Goal: Task Accomplishment & Management: Use online tool/utility

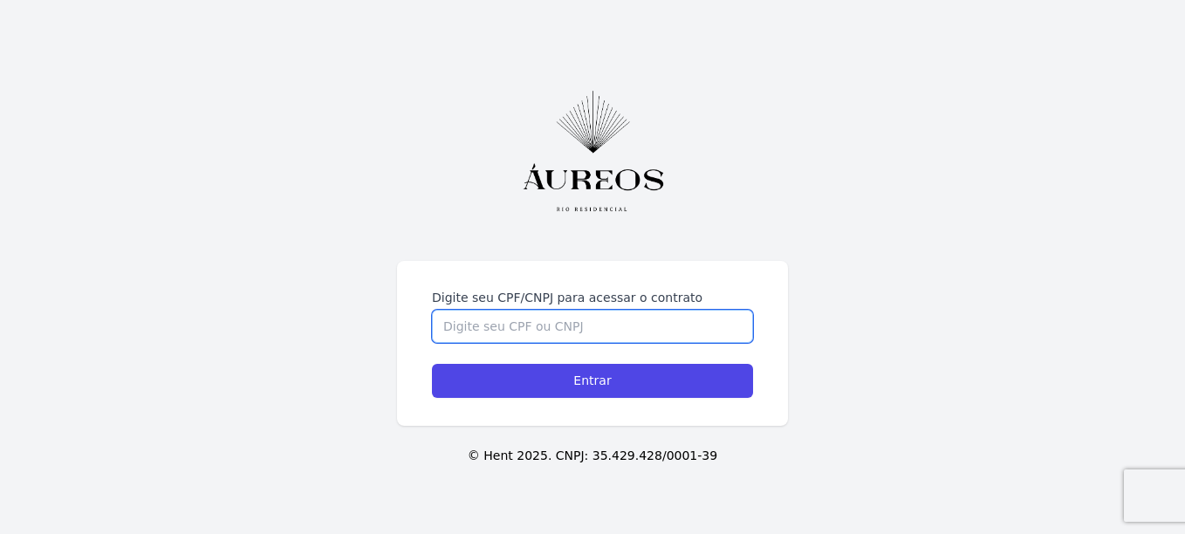
click at [569, 310] on input "Digite seu CPF/CNPJ para acessar o contrato" at bounding box center [592, 326] width 321 height 33
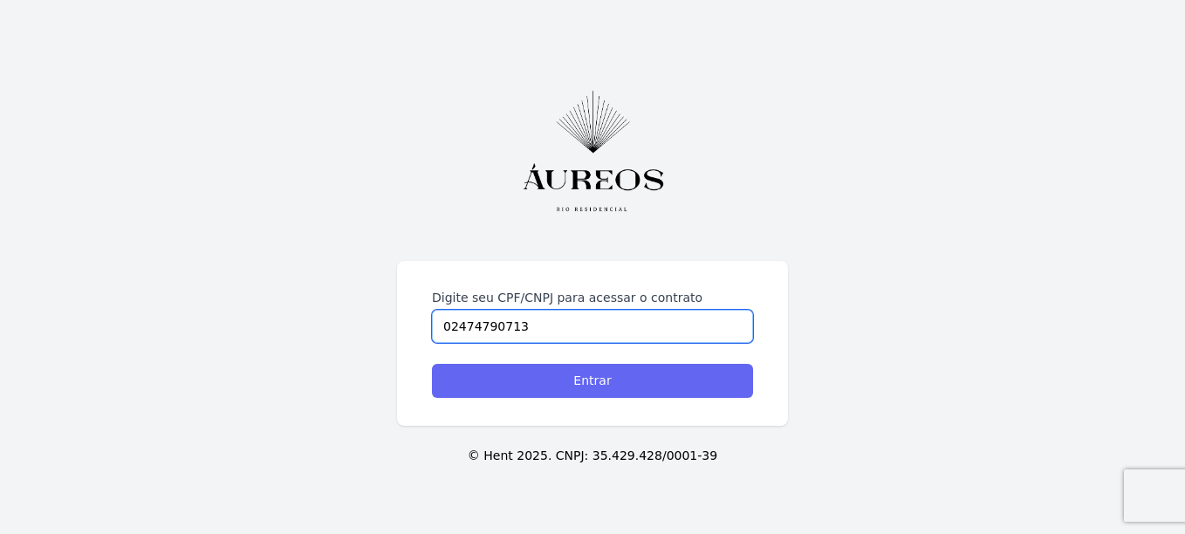
type input "02474790713"
click at [572, 387] on input "Entrar" at bounding box center [592, 381] width 321 height 34
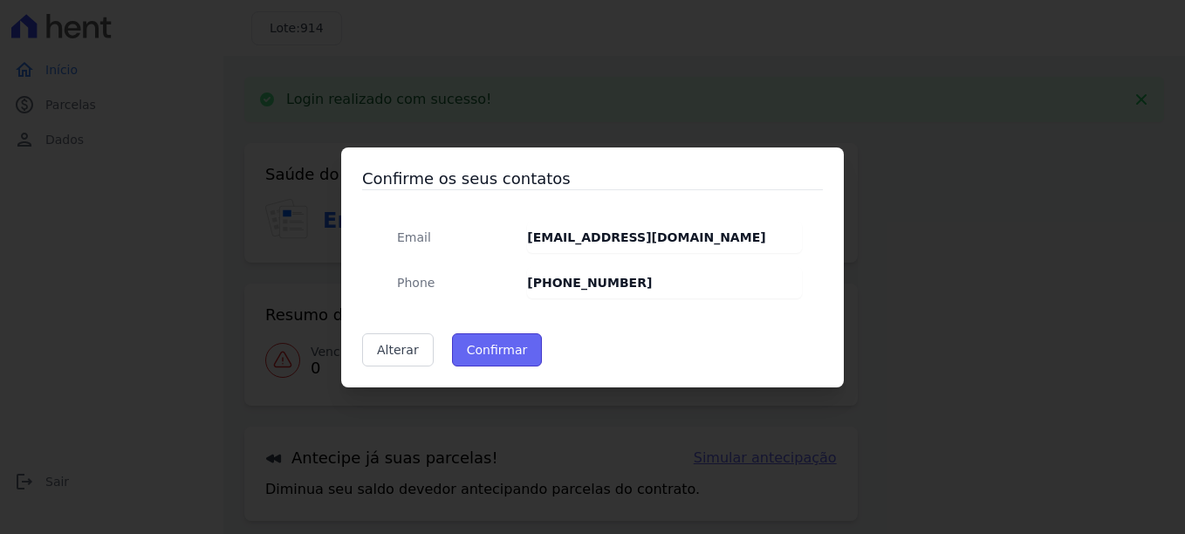
click at [500, 347] on button "Confirmar" at bounding box center [497, 349] width 91 height 33
type input "Contatos confirmados com sucesso."
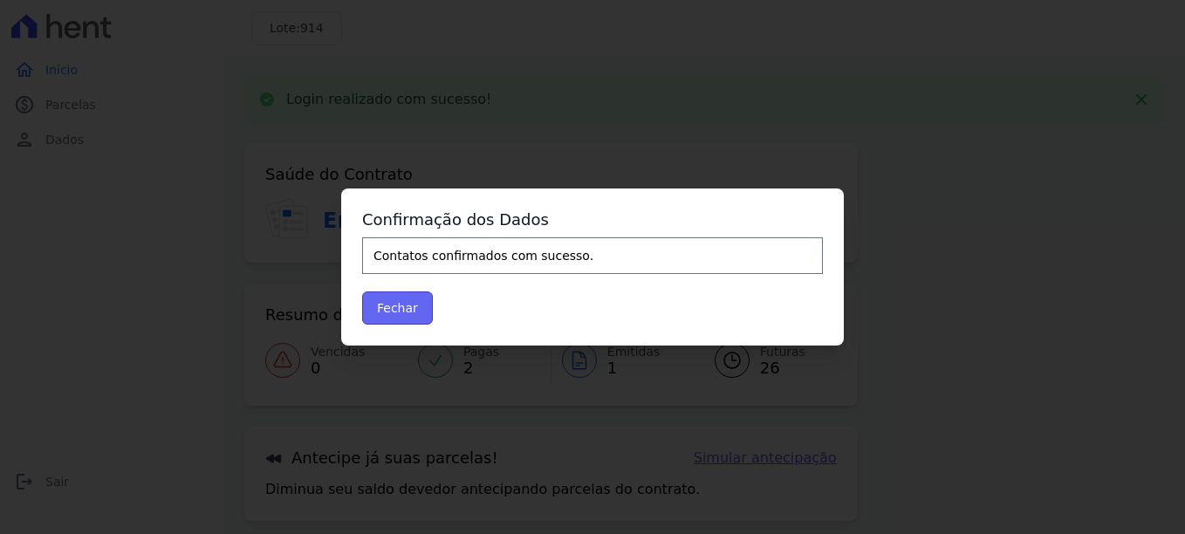
click at [395, 311] on button "Fechar" at bounding box center [397, 307] width 71 height 33
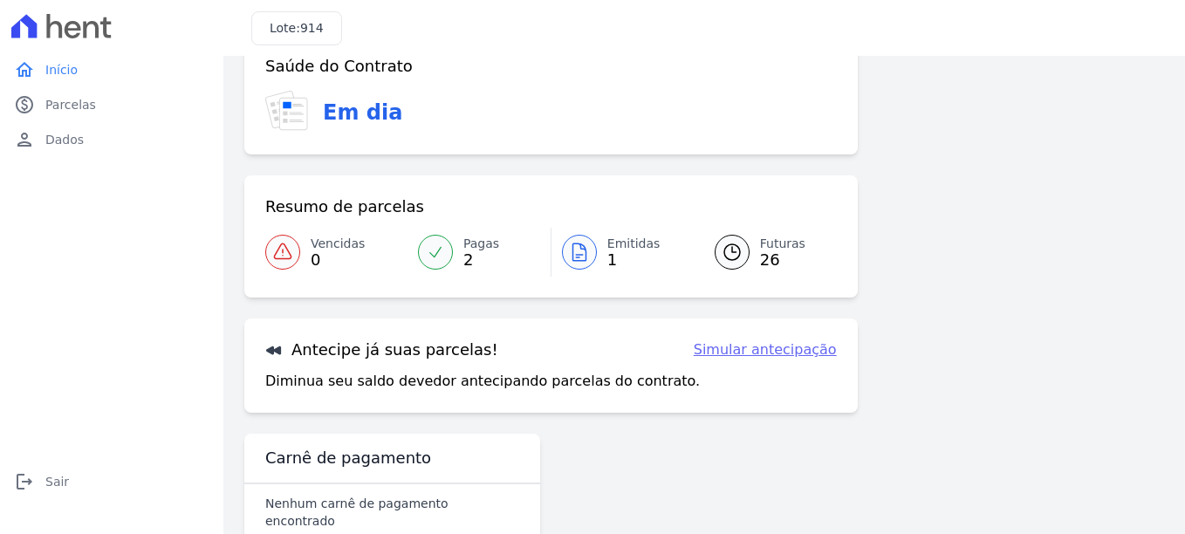
scroll to position [65, 0]
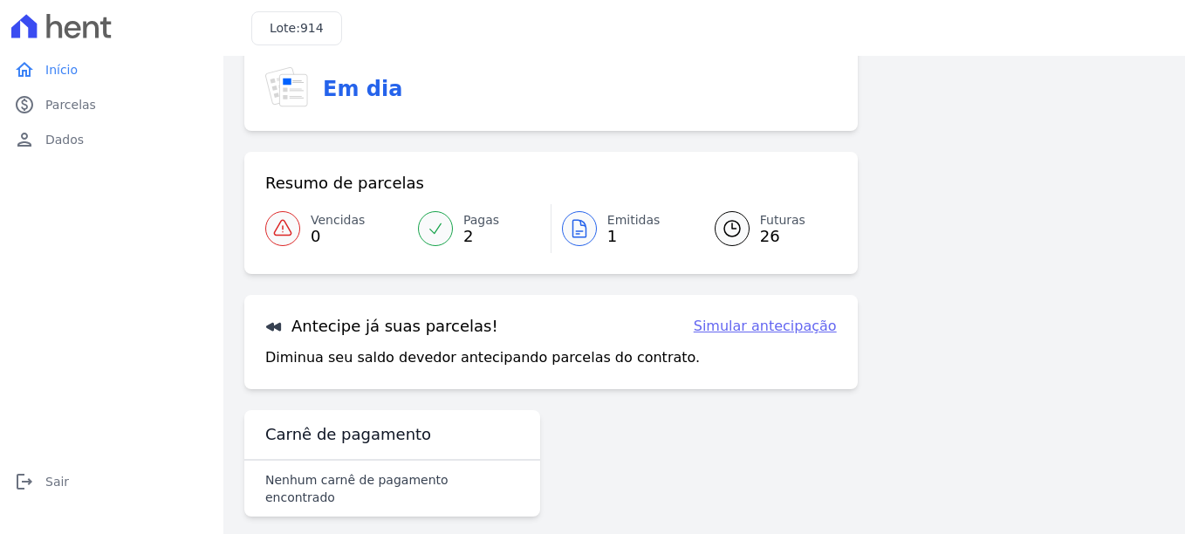
click at [745, 327] on link "Simular antecipação" at bounding box center [765, 326] width 143 height 21
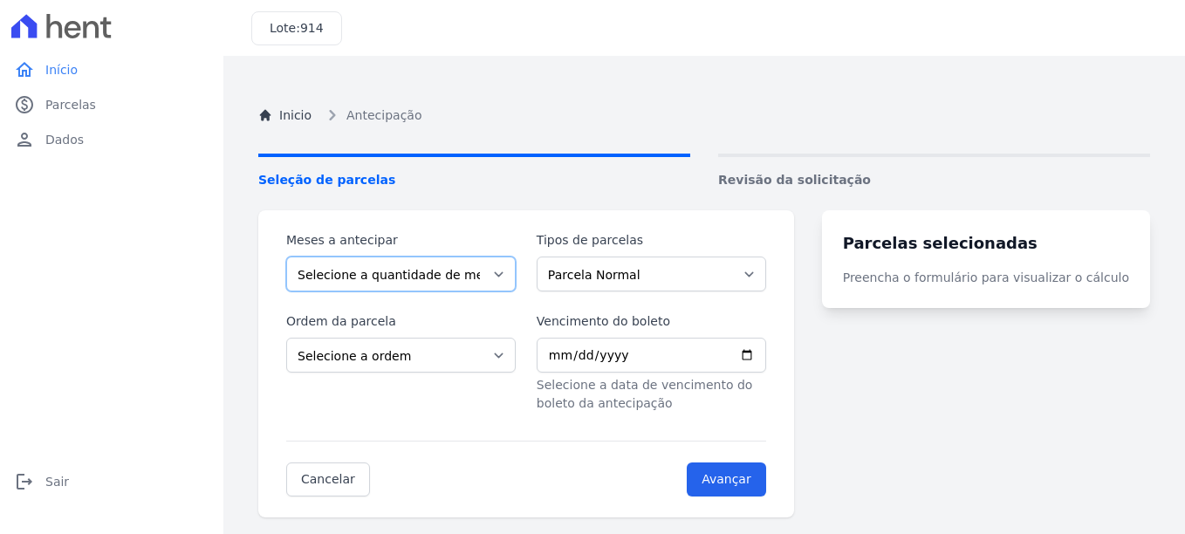
click at [509, 273] on select "Selecione a quantidade de meses a antecipar 1 2 3 4 5 6 7 8 9 10 11 12 13 14 15…" at bounding box center [400, 274] width 229 height 35
click at [286, 257] on select "Selecione a quantidade de meses a antecipar 1 2 3 4 5 6 7 8 9 10 11 12 13 14 15…" at bounding box center [400, 274] width 229 height 35
click at [510, 276] on select "Selecione a quantidade de meses a antecipar 1 2 3 4 5 6 7 8 9 10 11 12 13 14 15…" at bounding box center [400, 274] width 229 height 35
click at [286, 257] on select "Selecione a quantidade de meses a antecipar 1 2 3 4 5 6 7 8 9 10 11 12 13 14 15…" at bounding box center [400, 274] width 229 height 35
click at [503, 270] on select "Selecione a quantidade de meses a antecipar 1 2 3 4 5 6 7 8 9 10 11 12 13 14 15…" at bounding box center [400, 274] width 229 height 35
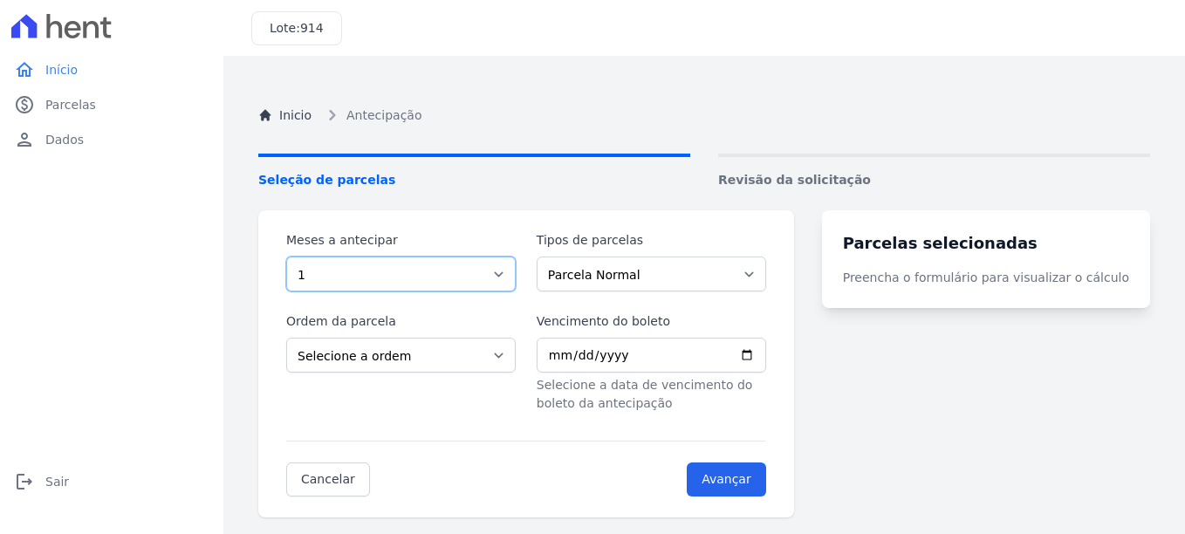
select select "3"
click at [286, 257] on select "Selecione a quantidade de meses a antecipar 1 2 3 4 5 6 7 8 9 10 11 12 13 14 15…" at bounding box center [400, 274] width 229 height 35
click at [516, 352] on select "Selecione a ordem Últimas parcelas Primeiras parcelas" at bounding box center [400, 355] width 229 height 35
select select "beginning"
click at [286, 338] on select "Selecione a ordem Últimas parcelas Primeiras parcelas" at bounding box center [400, 355] width 229 height 35
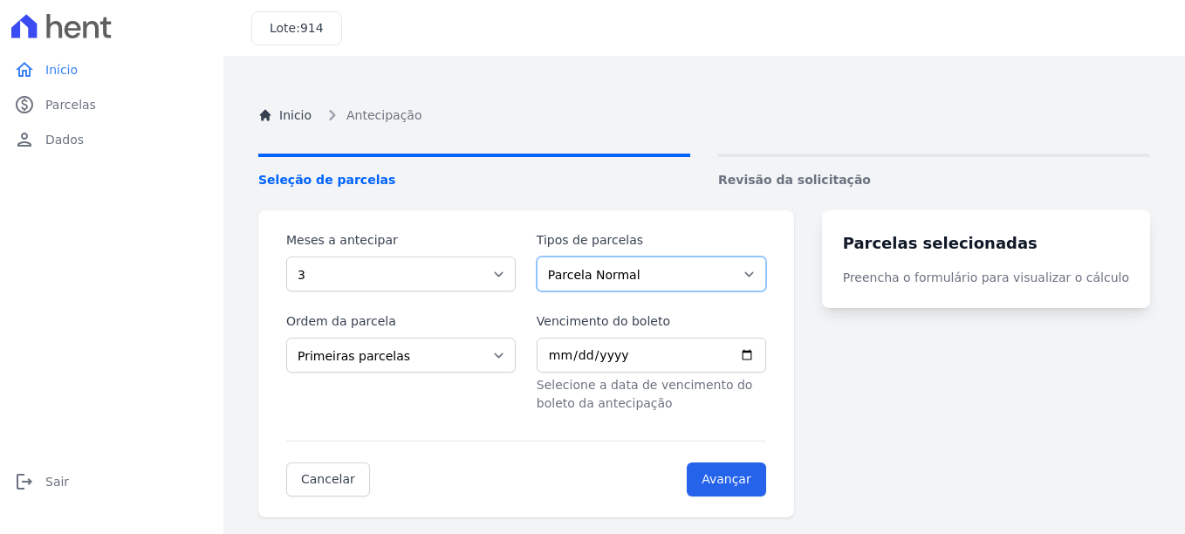
click at [763, 275] on select "Parcela Normal Intercalada Financiamento CEF" at bounding box center [651, 274] width 229 height 35
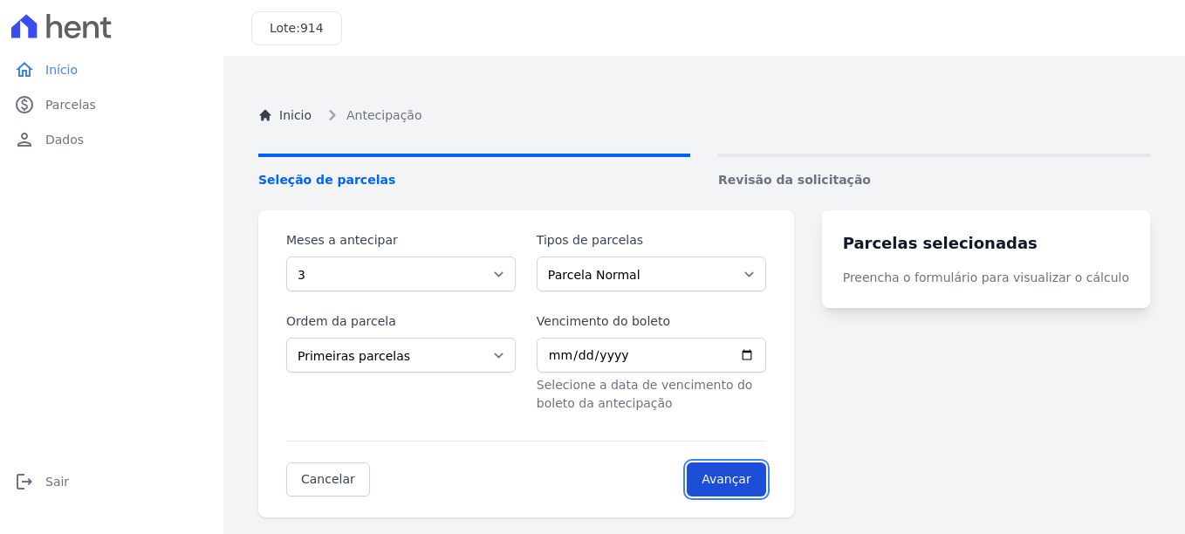
click at [760, 478] on input "Avançar" at bounding box center [726, 479] width 79 height 34
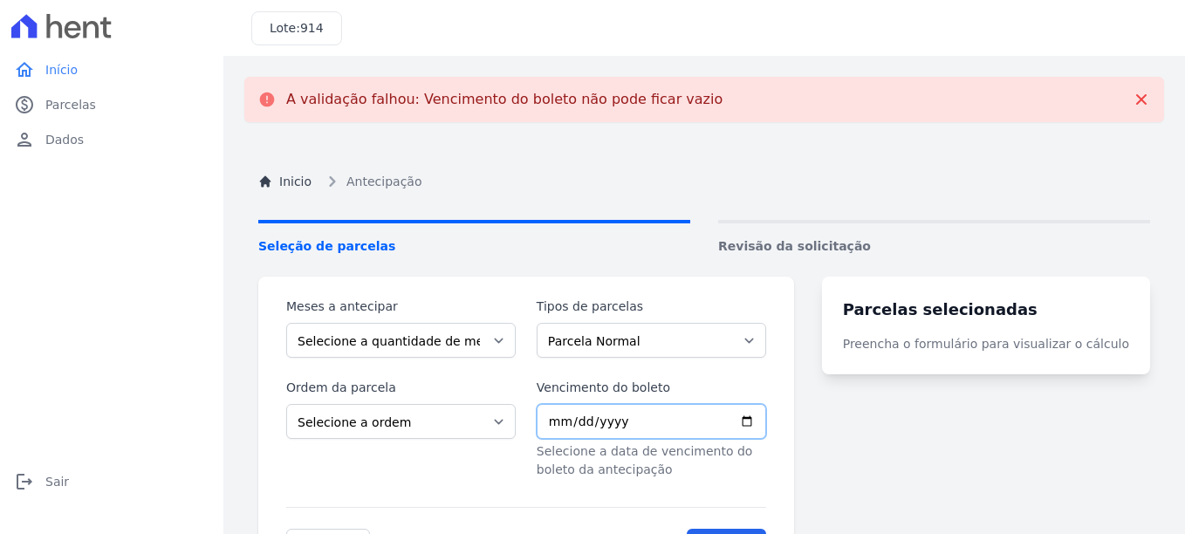
click at [574, 429] on input "Vencimento do boleto" at bounding box center [651, 421] width 229 height 35
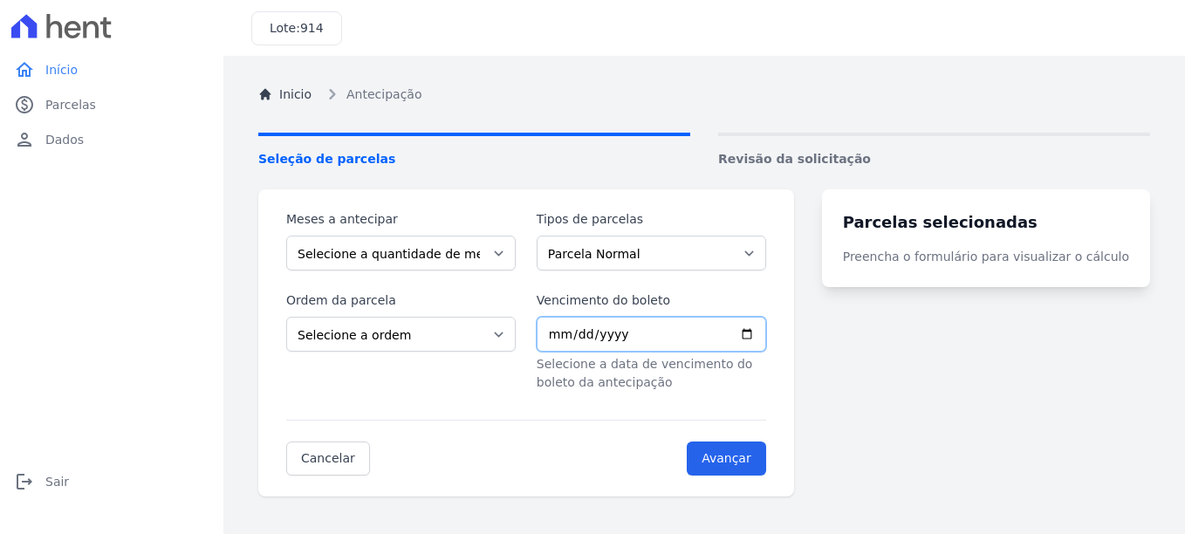
scroll to position [21, 0]
click at [766, 252] on select "Parcela Normal Intercalada Financiamento CEF" at bounding box center [651, 253] width 229 height 35
click at [547, 236] on select "Parcela Normal Intercalada Financiamento CEF" at bounding box center [651, 253] width 229 height 35
click at [587, 346] on input "Vencimento do boleto" at bounding box center [651, 334] width 229 height 35
type input "[DATE]"
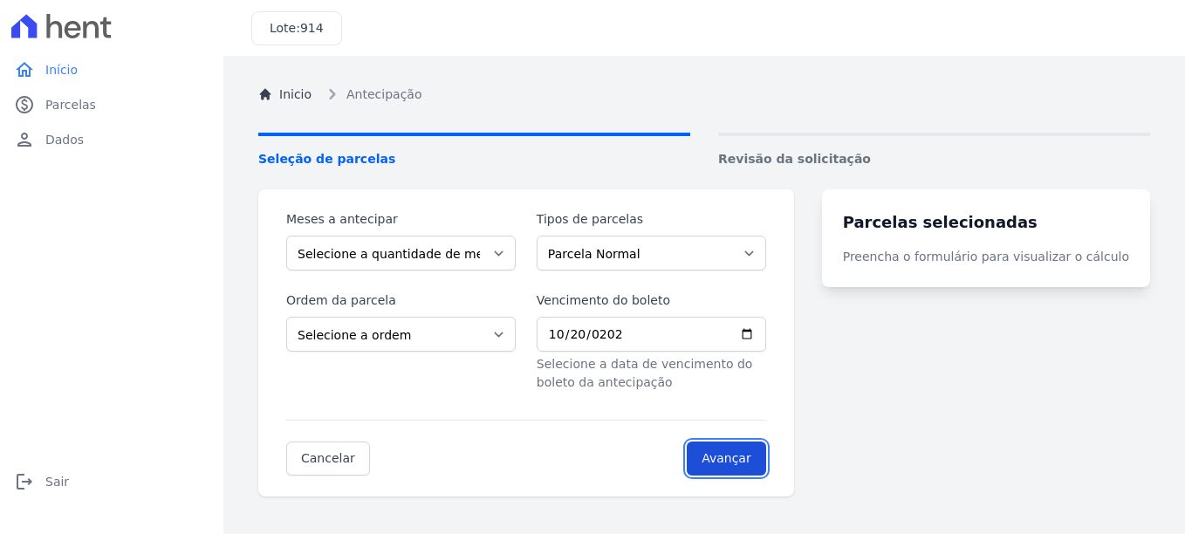
click at [756, 459] on input "Avançar" at bounding box center [726, 459] width 79 height 34
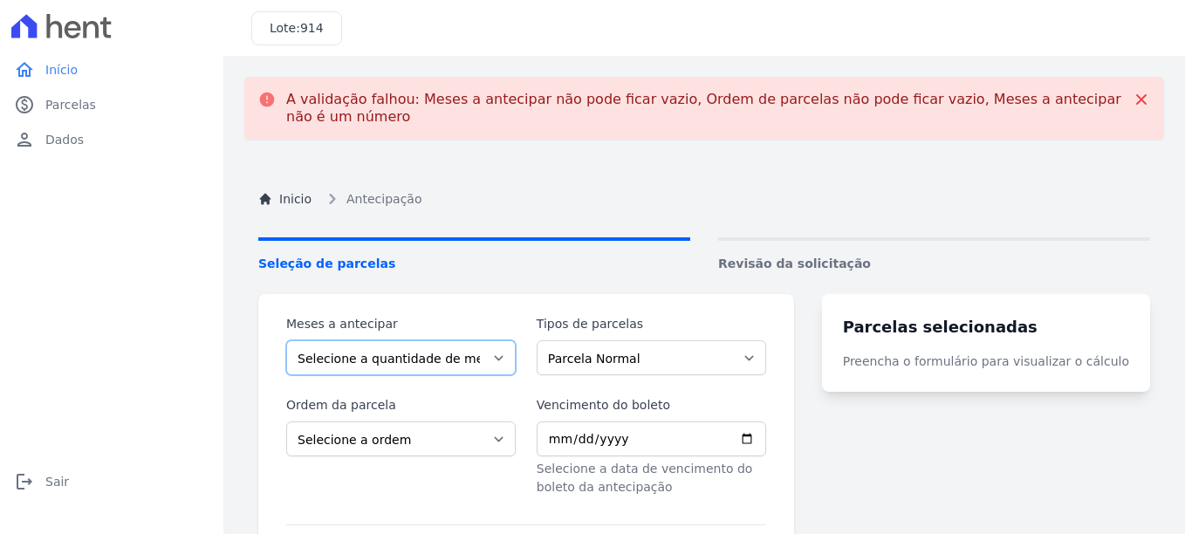
click at [513, 362] on select "Selecione a quantidade de meses a antecipar 1 2 3 4 5 6 7 8 9 10 11 12 13 14 15…" at bounding box center [400, 357] width 229 height 35
select select "3"
click at [286, 340] on select "Selecione a quantidade de meses a antecipar 1 2 3 4 5 6 7 8 9 10 11 12 13 14 15…" at bounding box center [400, 357] width 229 height 35
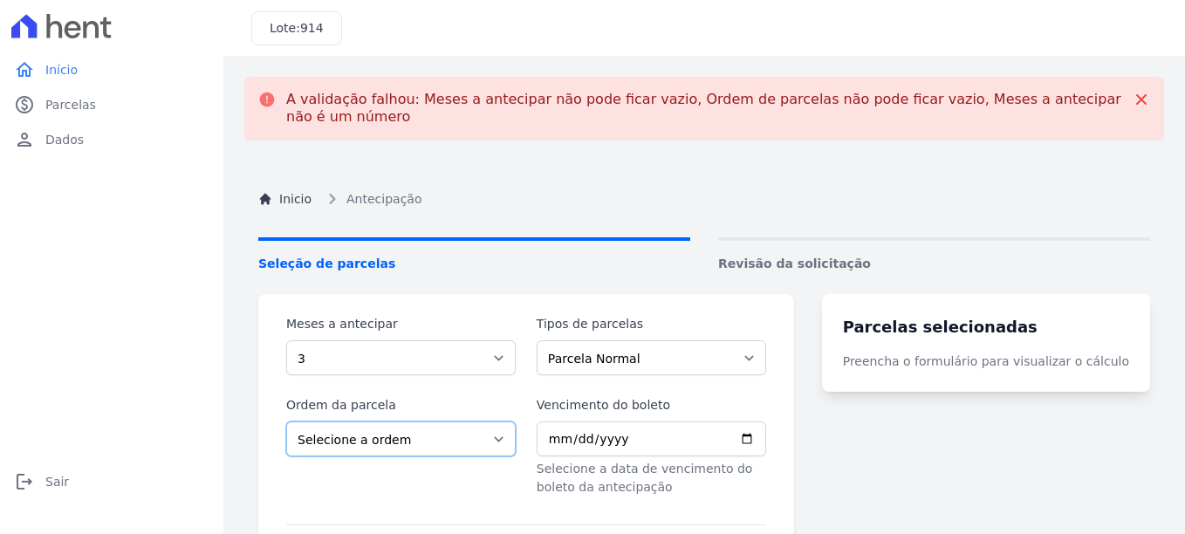
click at [507, 432] on select "Selecione a ordem Últimas parcelas Primeiras parcelas" at bounding box center [400, 438] width 229 height 35
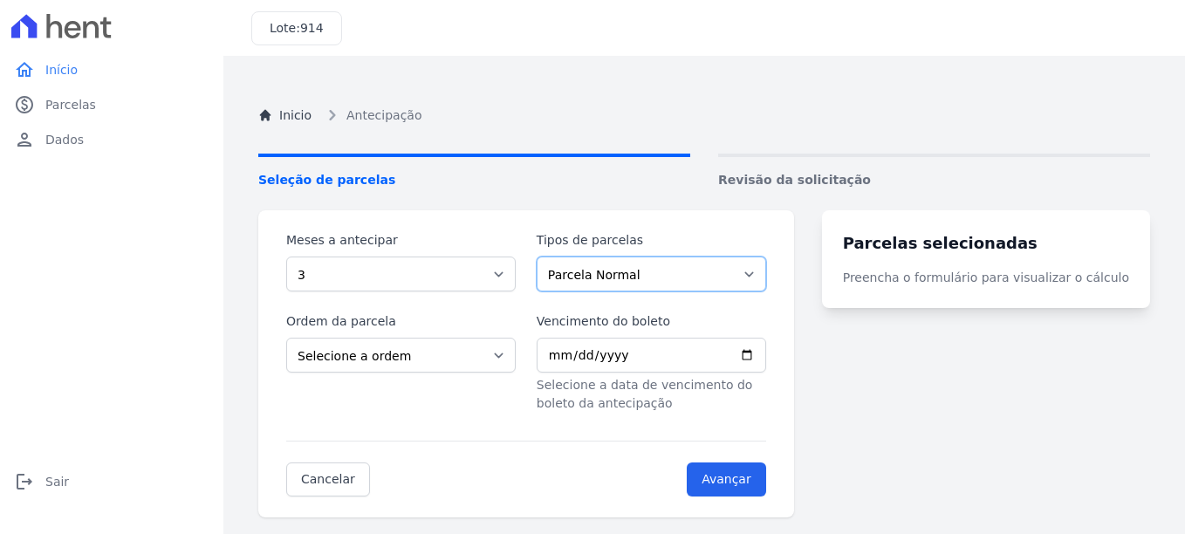
click at [764, 264] on select "Parcela Normal Intercalada Financiamento CEF" at bounding box center [651, 274] width 229 height 35
click at [763, 267] on select "Parcela Normal Intercalada Financiamento CEF" at bounding box center [651, 274] width 229 height 35
click at [635, 357] on input "Vencimento do boleto" at bounding box center [651, 355] width 229 height 35
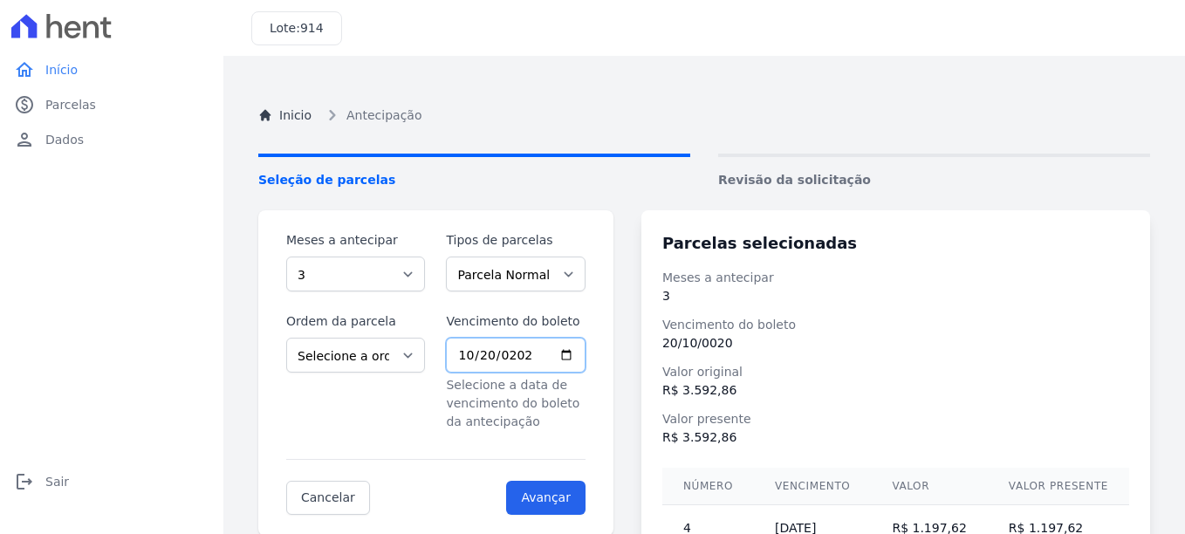
type input "[DATE]"
click at [555, 500] on input "Avançar" at bounding box center [545, 498] width 79 height 34
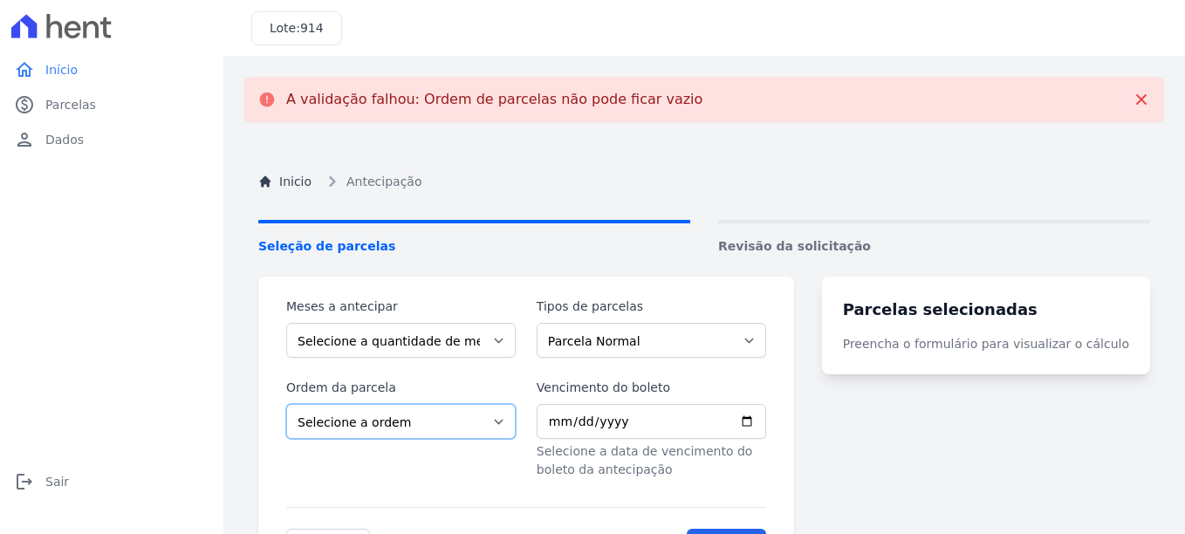
click at [502, 423] on select "Selecione a ordem Últimas parcelas Primeiras parcelas" at bounding box center [400, 421] width 229 height 35
select select "beginning"
click at [286, 404] on select "Selecione a ordem Últimas parcelas Primeiras parcelas" at bounding box center [400, 421] width 229 height 35
click at [507, 339] on select "Selecione a quantidade de meses a antecipar 1 2 3 4 5 6 7 8 9 10 11 12 13 14 15…" at bounding box center [400, 340] width 229 height 35
select select "3"
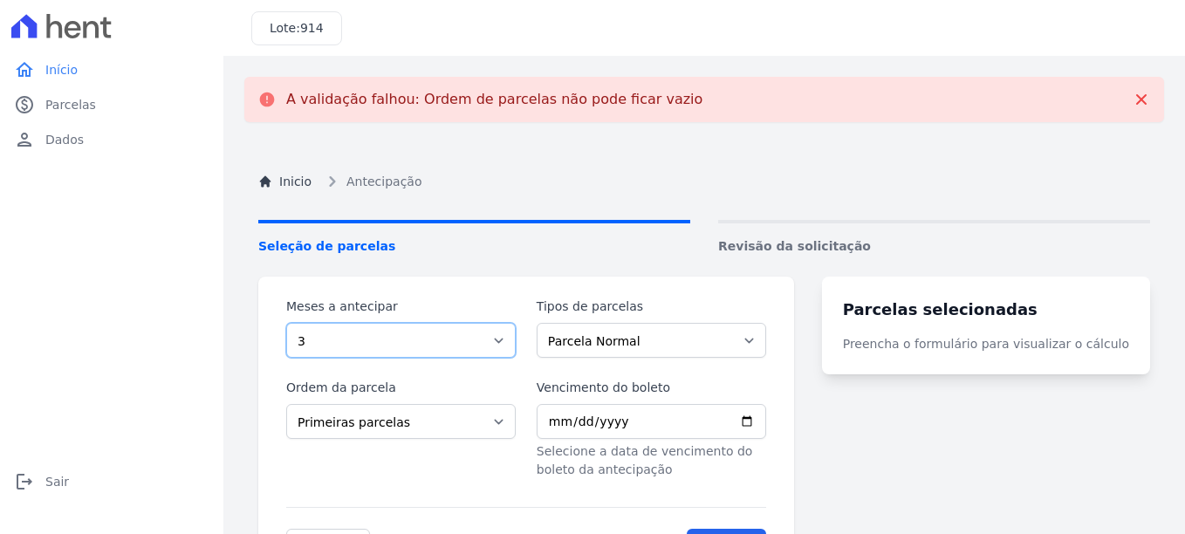
click at [286, 323] on select "Selecione a quantidade de meses a antecipar 1 2 3 4 5 6 7 8 9 10 11 12 13 14 15…" at bounding box center [400, 340] width 229 height 35
click at [766, 336] on select "Parcela Normal Intercalada Financiamento CEF" at bounding box center [651, 340] width 229 height 35
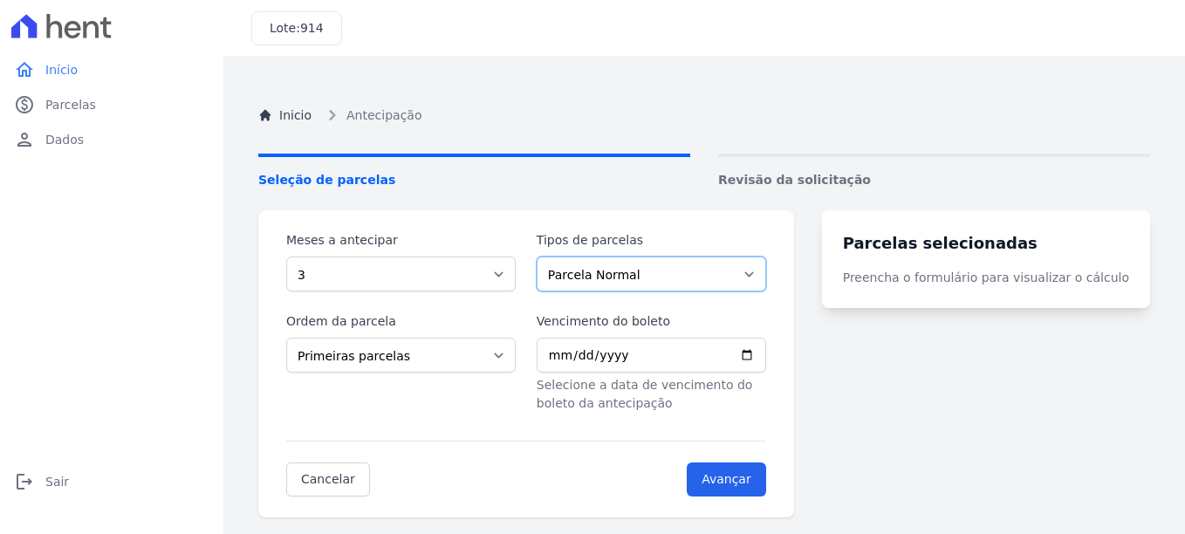
select select "interleaved"
click at [547, 257] on select "Parcela Normal Intercalada Financiamento CEF" at bounding box center [651, 274] width 229 height 35
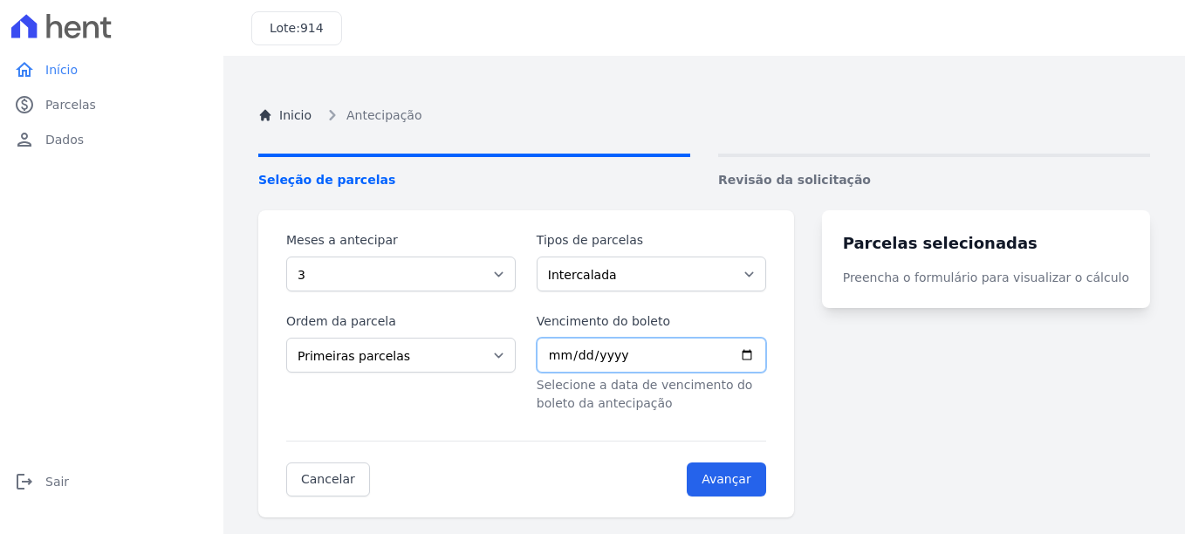
click at [766, 357] on input "Vencimento do boleto" at bounding box center [651, 355] width 229 height 35
click at [749, 481] on input "Avançar" at bounding box center [726, 479] width 79 height 34
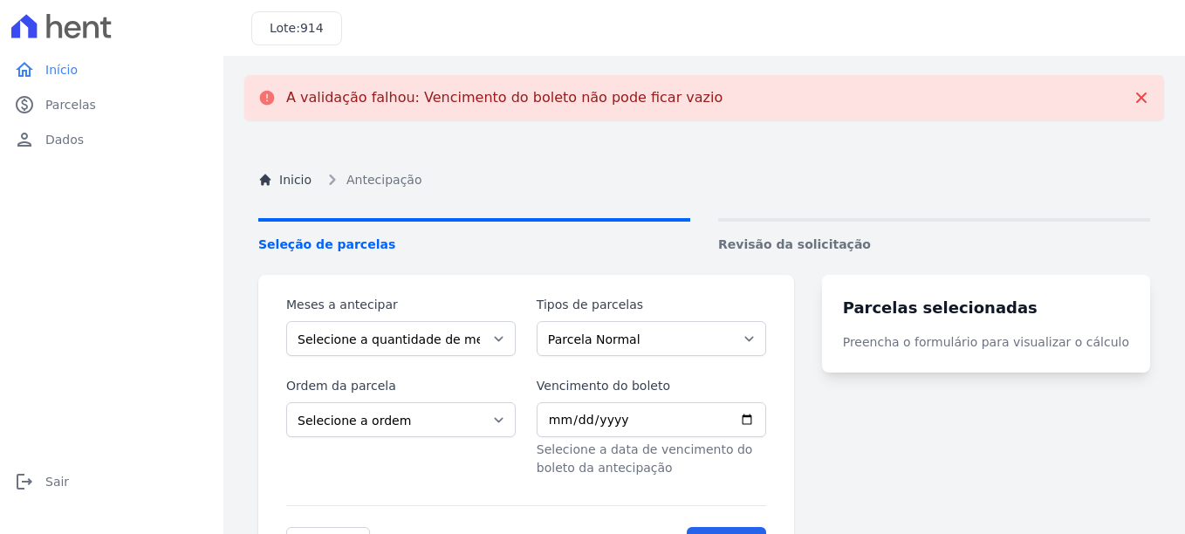
scroll to position [0, 0]
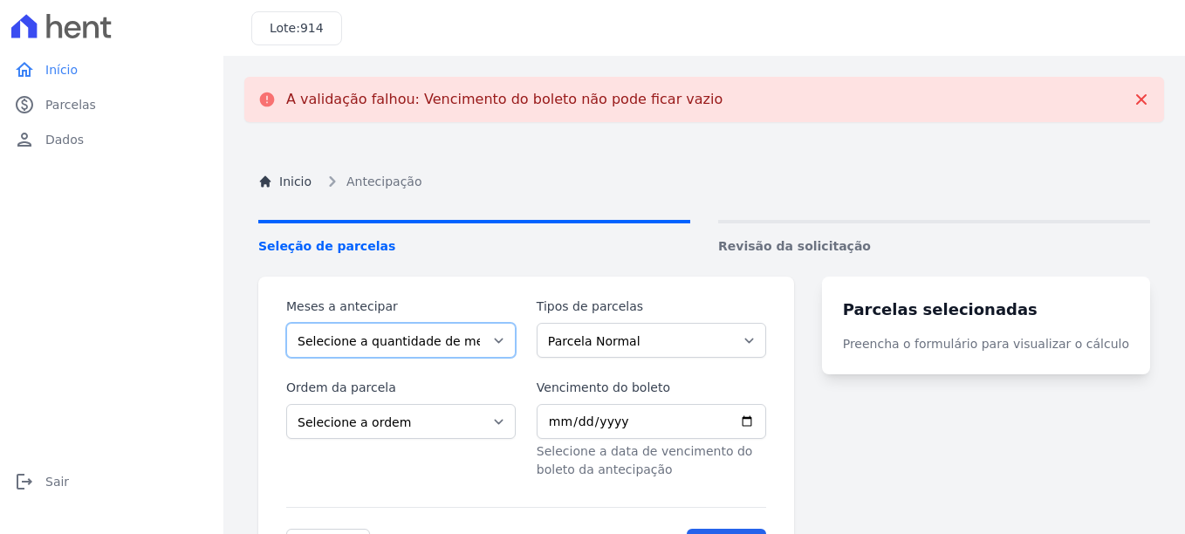
click at [483, 343] on select "Selecione a quantidade de meses a antecipar 1 2 3 4 5 6 7 8 9 10 11 12 13 14 15…" at bounding box center [400, 340] width 229 height 35
select select "2"
click at [286, 323] on select "Selecione a quantidade de meses a antecipar 1 2 3 4 5 6 7 8 9 10 11 12 13 14 15…" at bounding box center [400, 340] width 229 height 35
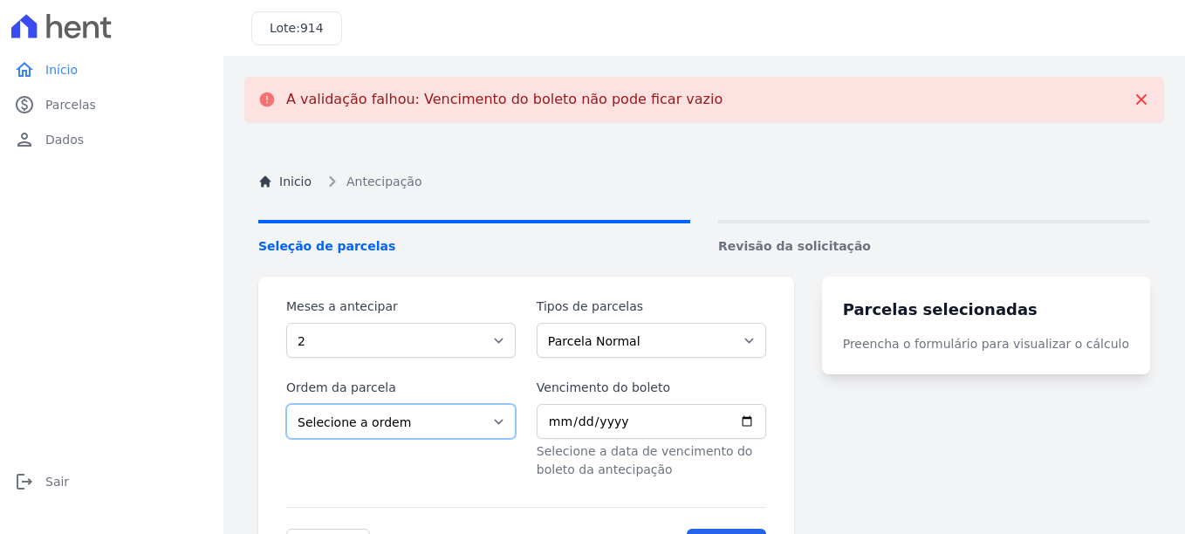
click at [484, 422] on select "Selecione a ordem Últimas parcelas Primeiras parcelas" at bounding box center [400, 421] width 229 height 35
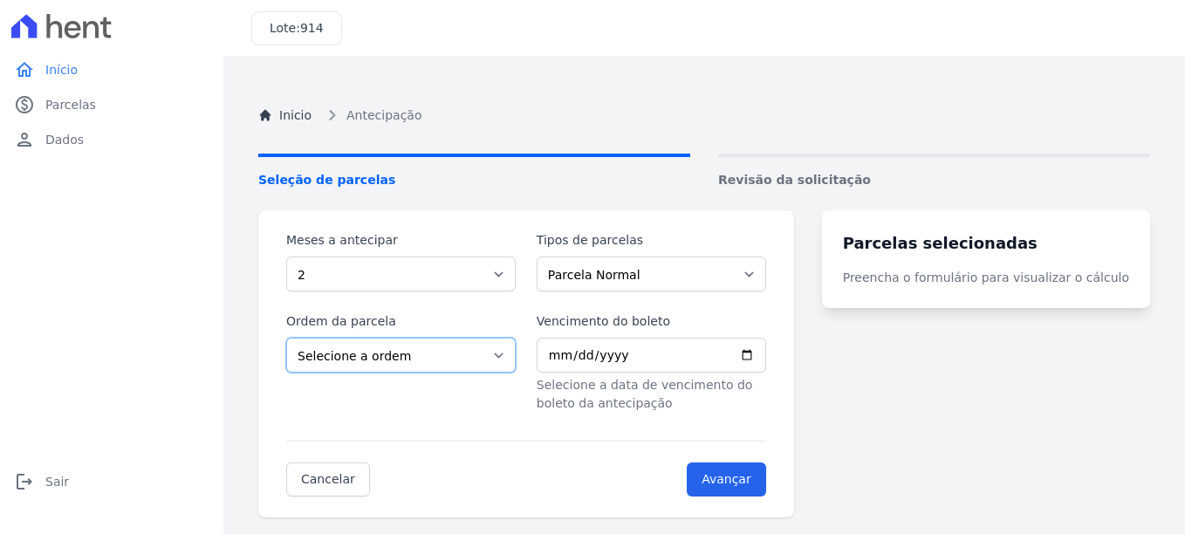
select select "beginning"
click at [286, 338] on select "Selecione a ordem Últimas parcelas Primeiras parcelas" at bounding box center [400, 355] width 229 height 35
click at [752, 277] on select "Parcela Normal Intercalada Financiamento CEF" at bounding box center [651, 274] width 229 height 35
select select "financing"
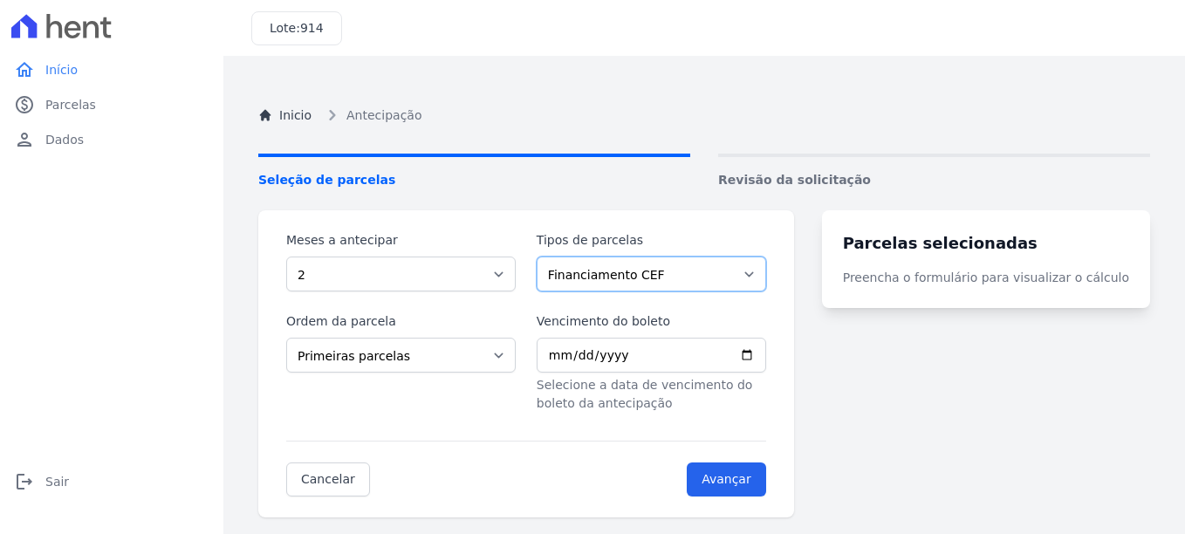
click at [547, 257] on select "Parcela Normal Intercalada Financiamento CEF" at bounding box center [651, 274] width 229 height 35
click at [703, 366] on input "Vencimento do boleto" at bounding box center [651, 355] width 229 height 35
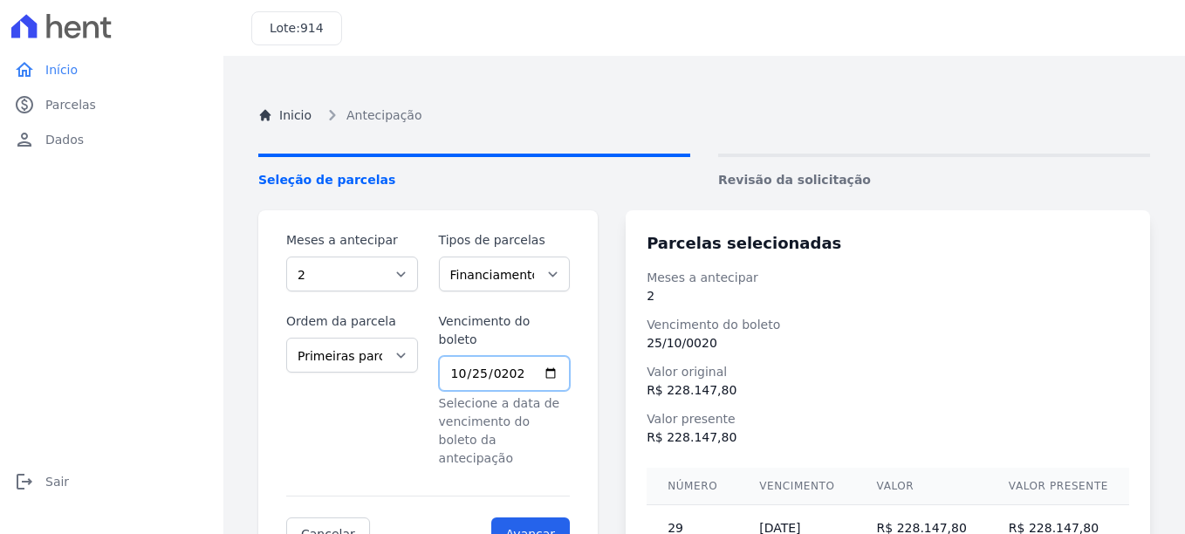
type input "[DATE]"
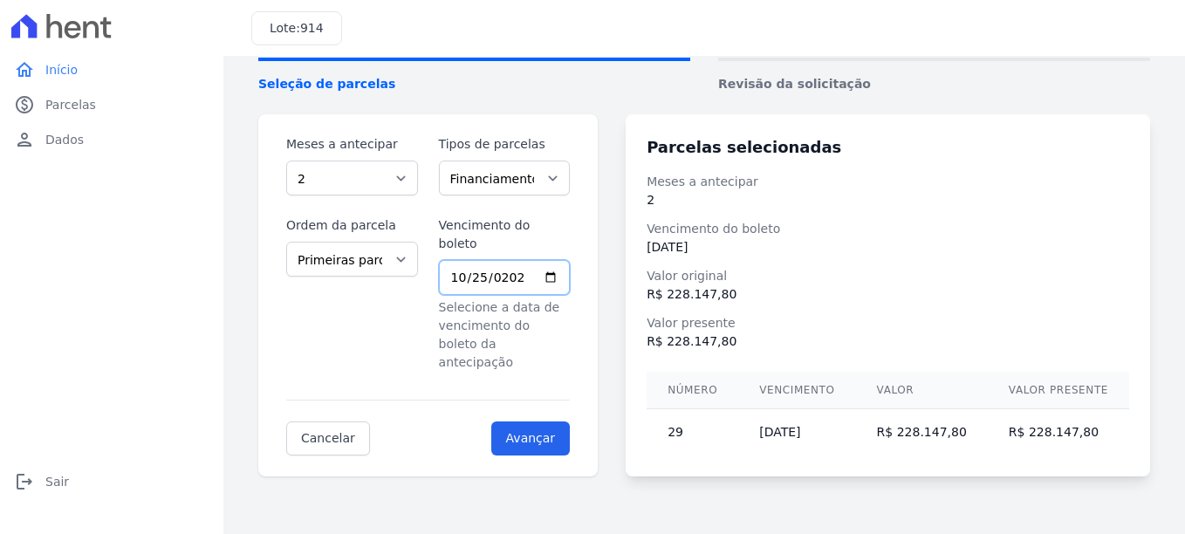
scroll to position [98, 0]
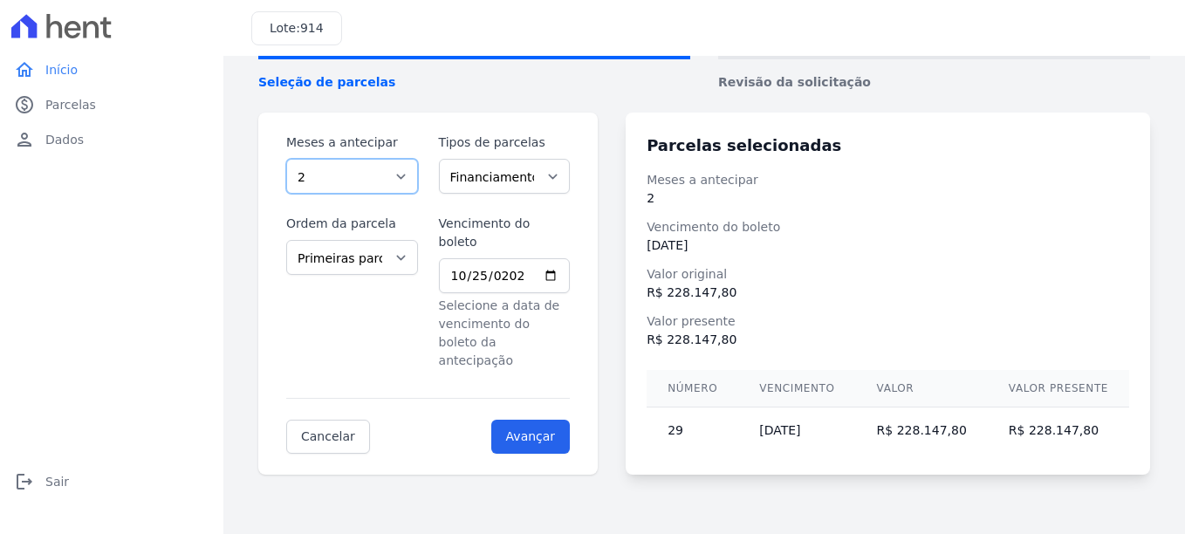
click at [408, 177] on select "Selecione a quantidade de meses a antecipar 1 2 3 4 5 6 7 8 9 10 11 12 13 14 15…" at bounding box center [352, 176] width 132 height 35
select select "3"
click at [286, 159] on select "Selecione a quantidade de meses a antecipar 1 2 3 4 5 6 7 8 9 10 11 12 13 14 15…" at bounding box center [352, 176] width 132 height 35
click at [397, 256] on select "Selecione a ordem Últimas parcelas Primeiras parcelas" at bounding box center [352, 257] width 132 height 35
click at [397, 262] on select "Selecione a ordem Últimas parcelas Primeiras parcelas" at bounding box center [352, 257] width 132 height 35
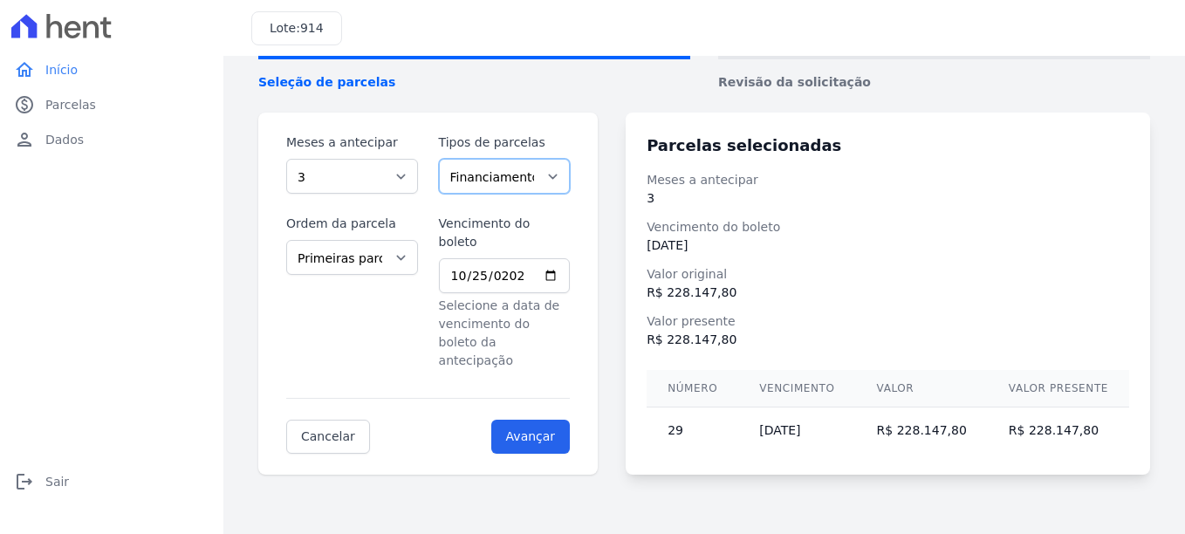
click at [565, 177] on select "Parcela Normal Intercalada Financiamento CEF" at bounding box center [505, 176] width 132 height 35
select select "standard"
click at [446, 159] on select "Parcela Normal Intercalada Financiamento CEF" at bounding box center [505, 176] width 132 height 35
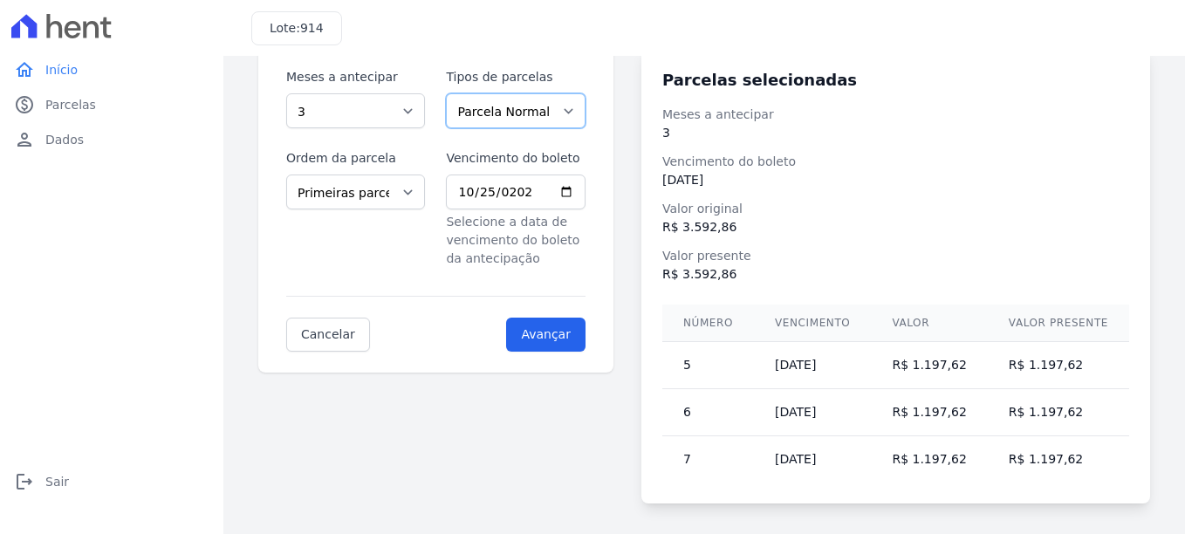
scroll to position [181, 0]
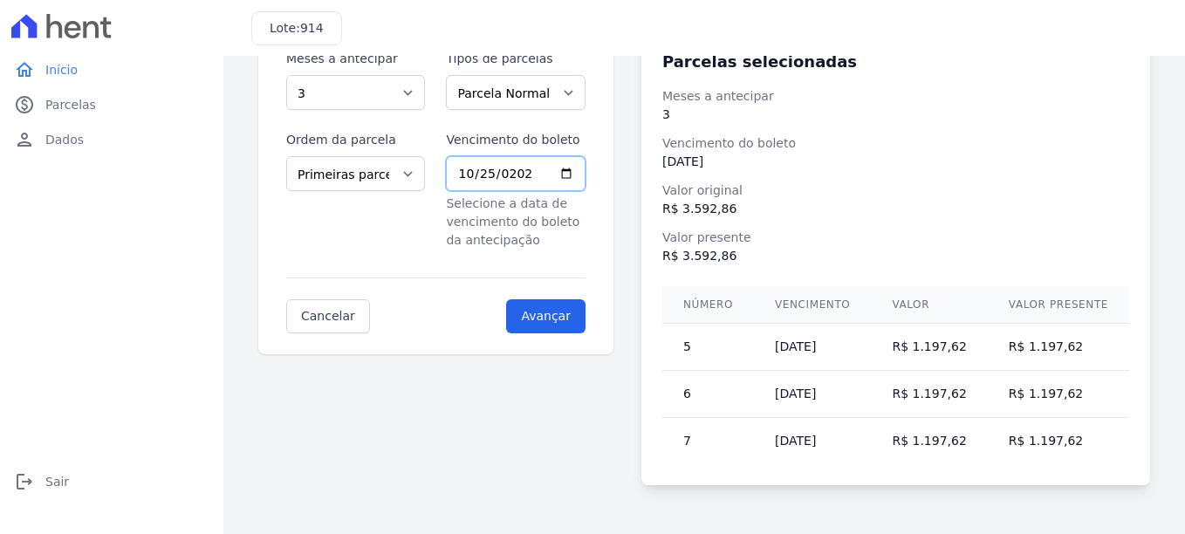
click at [572, 175] on input "[DATE]" at bounding box center [515, 173] width 139 height 35
click at [584, 175] on input "[DATE]" at bounding box center [515, 173] width 139 height 35
click at [495, 174] on input "[DATE]" at bounding box center [515, 173] width 139 height 35
click at [585, 176] on input "[DATE]" at bounding box center [515, 173] width 139 height 35
click at [583, 171] on input "[DATE]" at bounding box center [515, 173] width 139 height 35
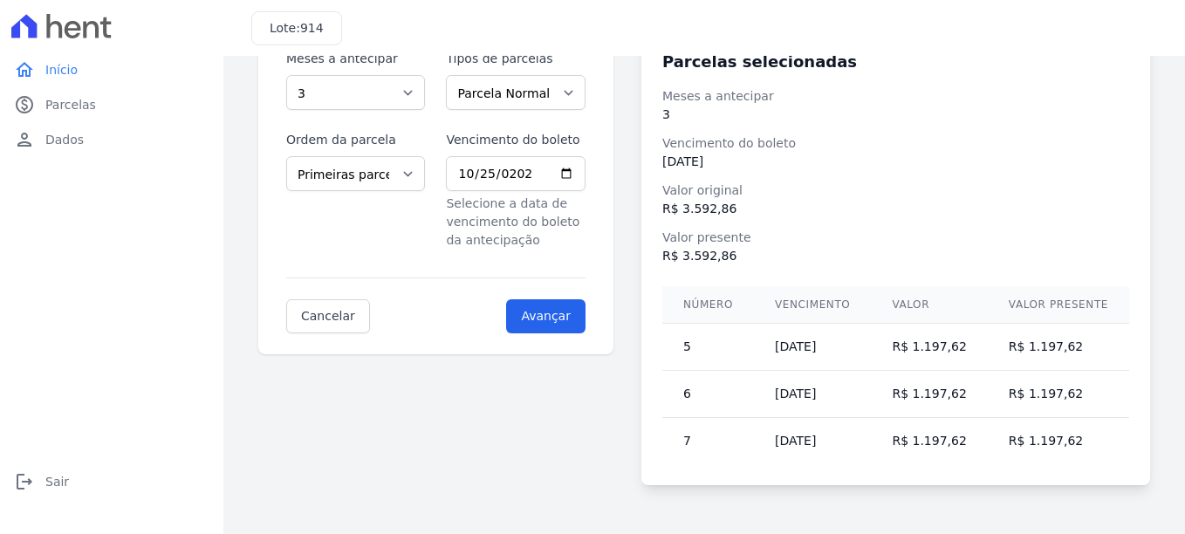
type input "[DATE]"
click at [603, 154] on div "Meses a antecipar Selecione a quantidade de meses a antecipar 1 2 3 4 5 6 7 8 9…" at bounding box center [435, 191] width 355 height 325
click at [574, 319] on input "Avançar" at bounding box center [545, 316] width 79 height 34
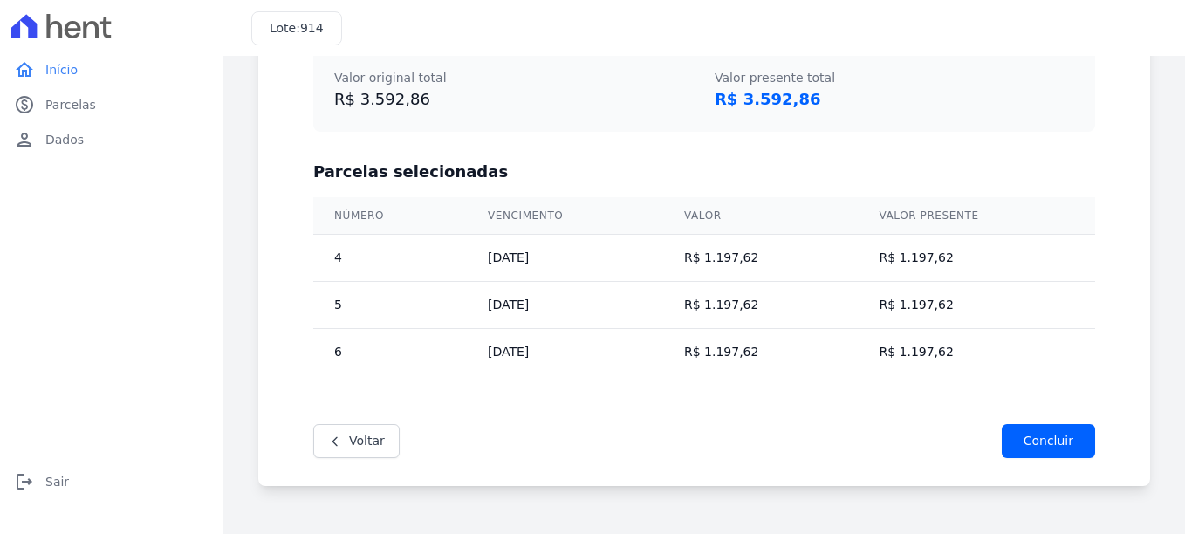
scroll to position [444, 0]
click at [360, 442] on link "Voltar" at bounding box center [356, 440] width 86 height 34
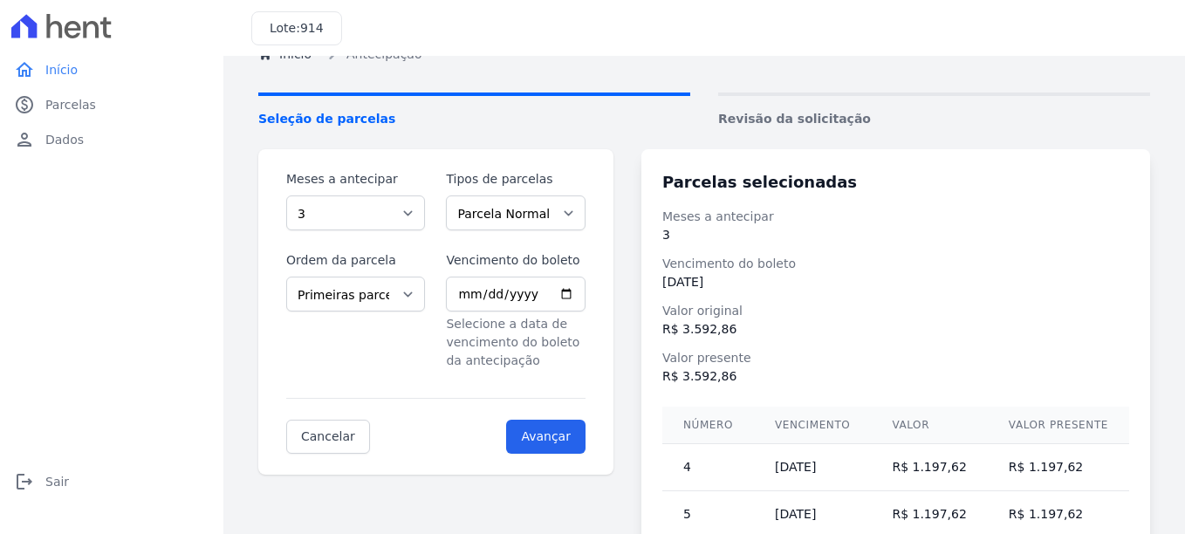
scroll to position [87, 0]
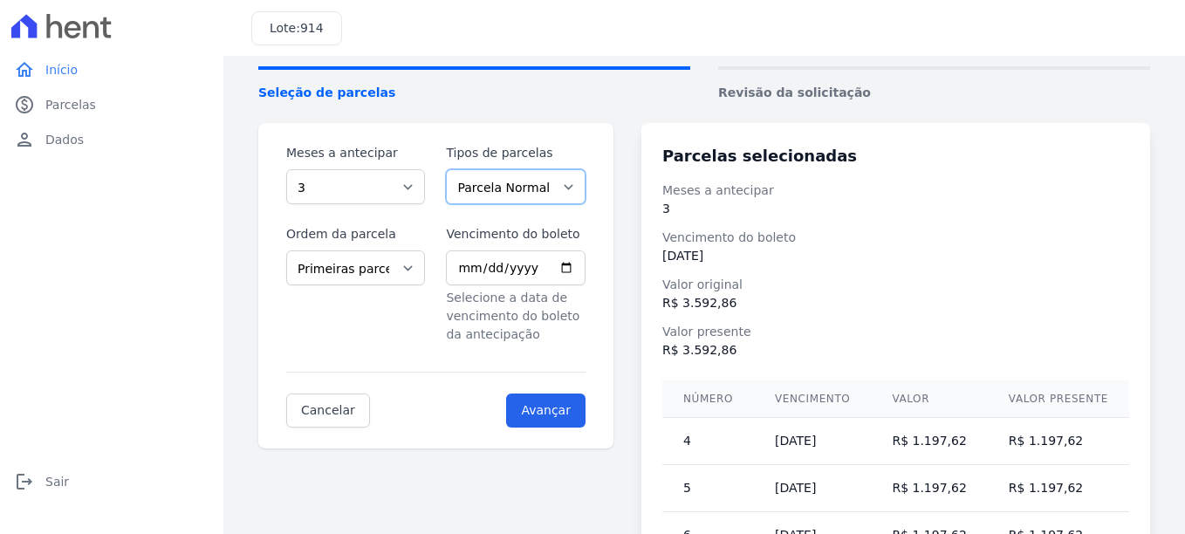
click at [577, 187] on select "Parcela Normal Intercalada Financiamento CEF" at bounding box center [515, 186] width 139 height 35
select select "financing"
click at [453, 169] on select "Parcela Normal Intercalada Financiamento CEF" at bounding box center [515, 186] width 139 height 35
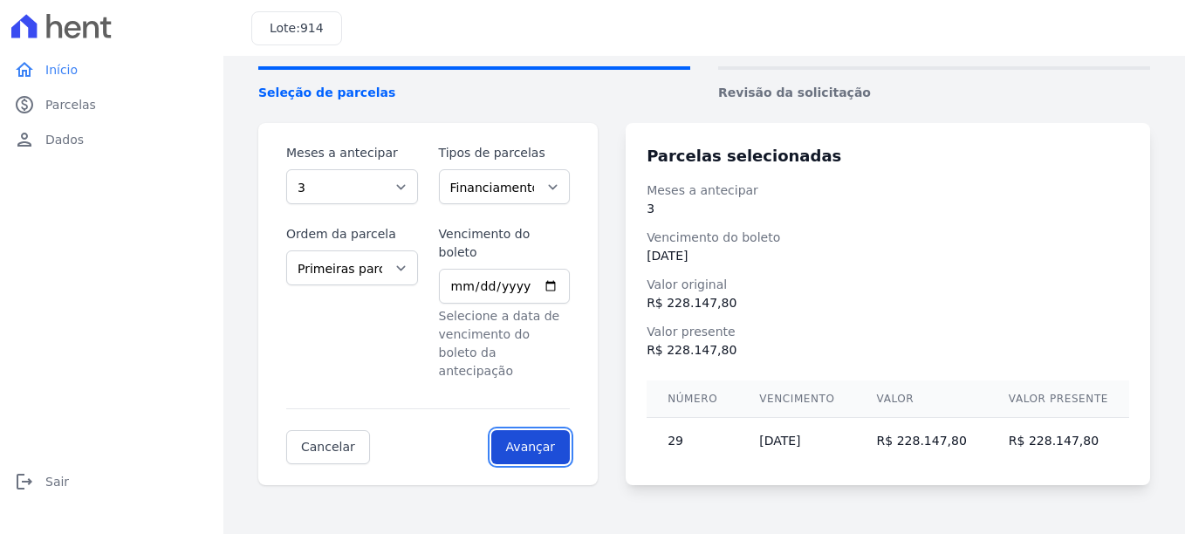
click at [549, 430] on input "Avançar" at bounding box center [530, 447] width 79 height 34
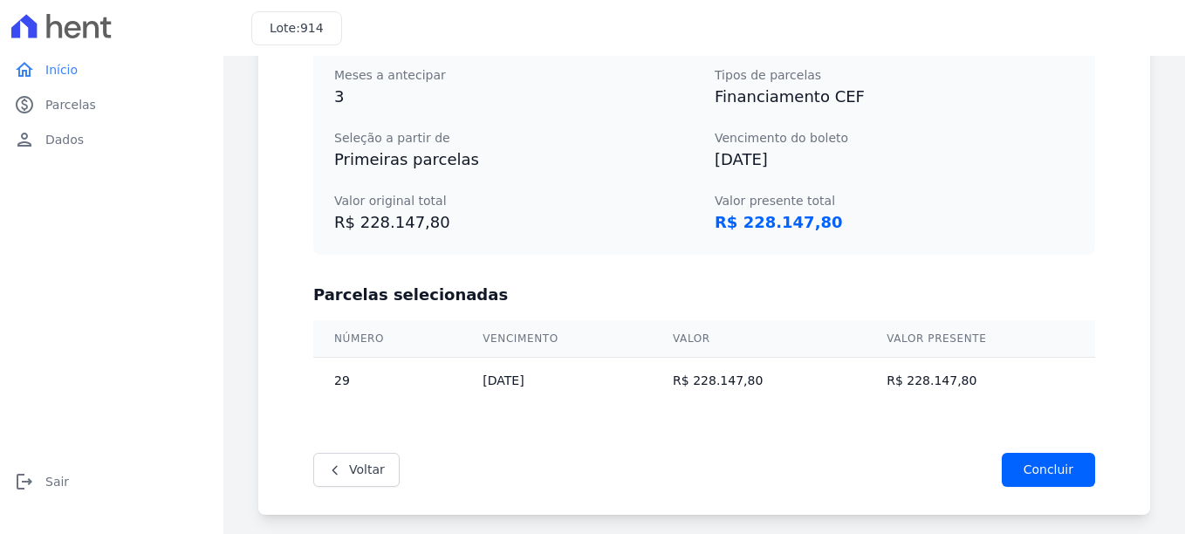
scroll to position [349, 0]
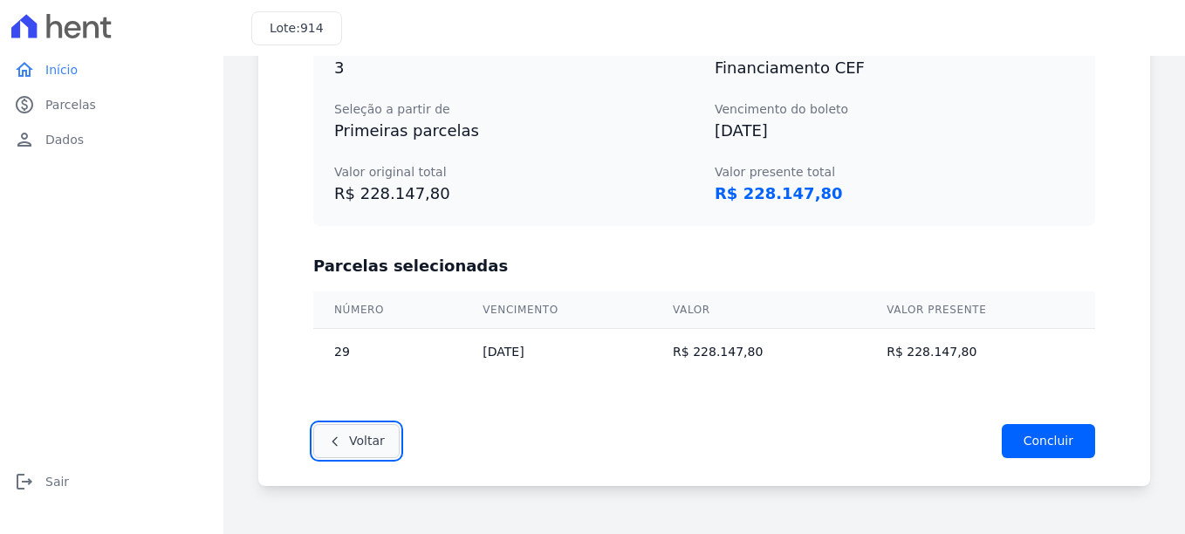
click at [328, 440] on icon at bounding box center [335, 442] width 14 height 14
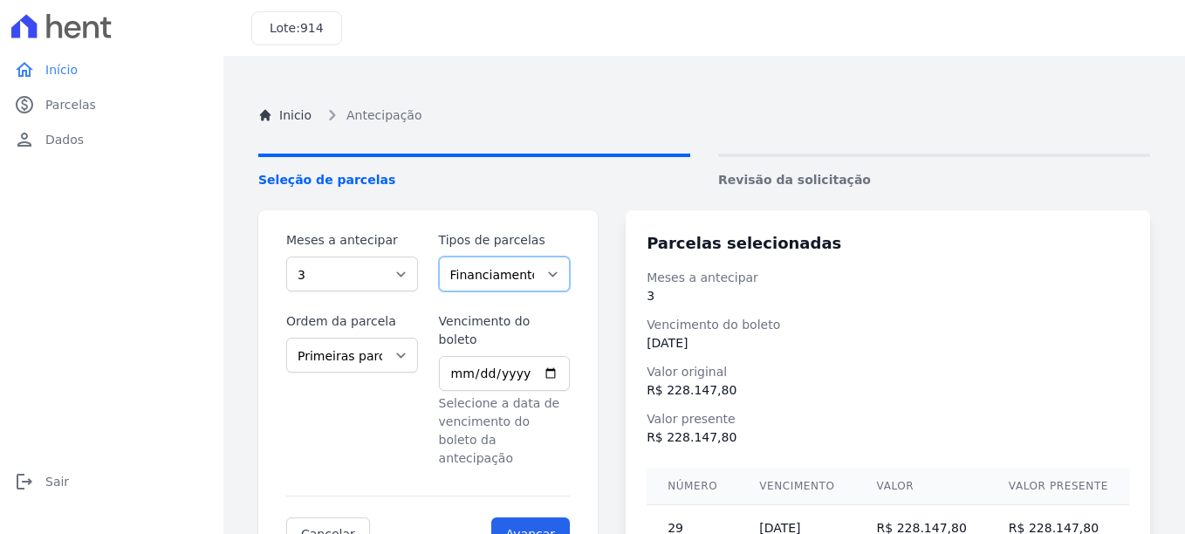
click at [569, 274] on select "Parcela Normal Intercalada Financiamento CEF" at bounding box center [505, 274] width 132 height 35
click at [446, 257] on select "Parcela Normal Intercalada Financiamento CEF" at bounding box center [505, 274] width 132 height 35
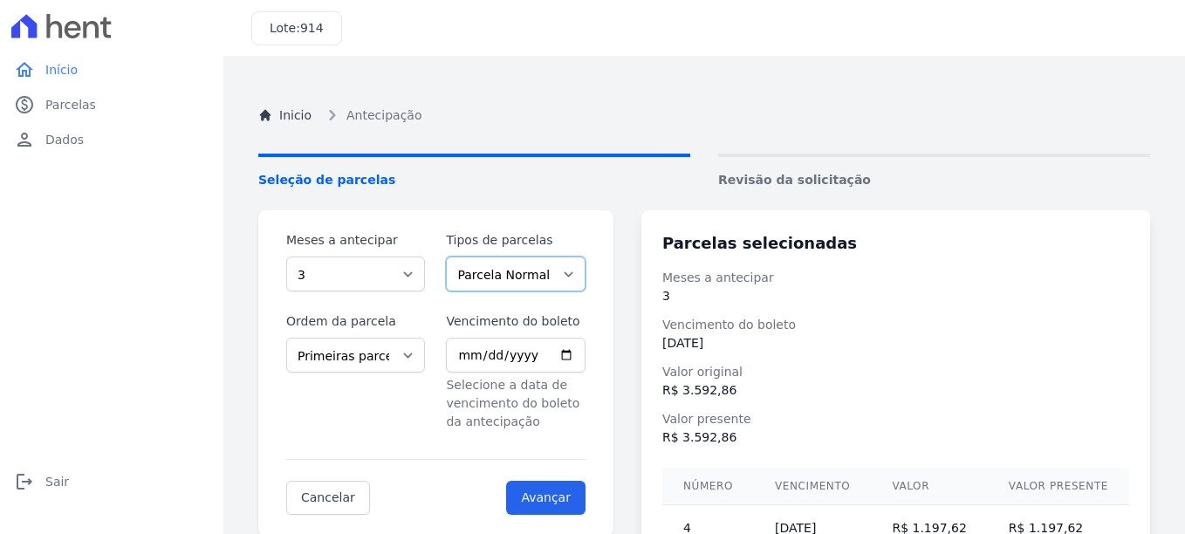
click at [580, 278] on select "Parcela Normal Intercalada Financiamento CEF" at bounding box center [515, 274] width 139 height 35
click at [453, 257] on select "Parcela Normal Intercalada Financiamento CEF" at bounding box center [515, 274] width 139 height 35
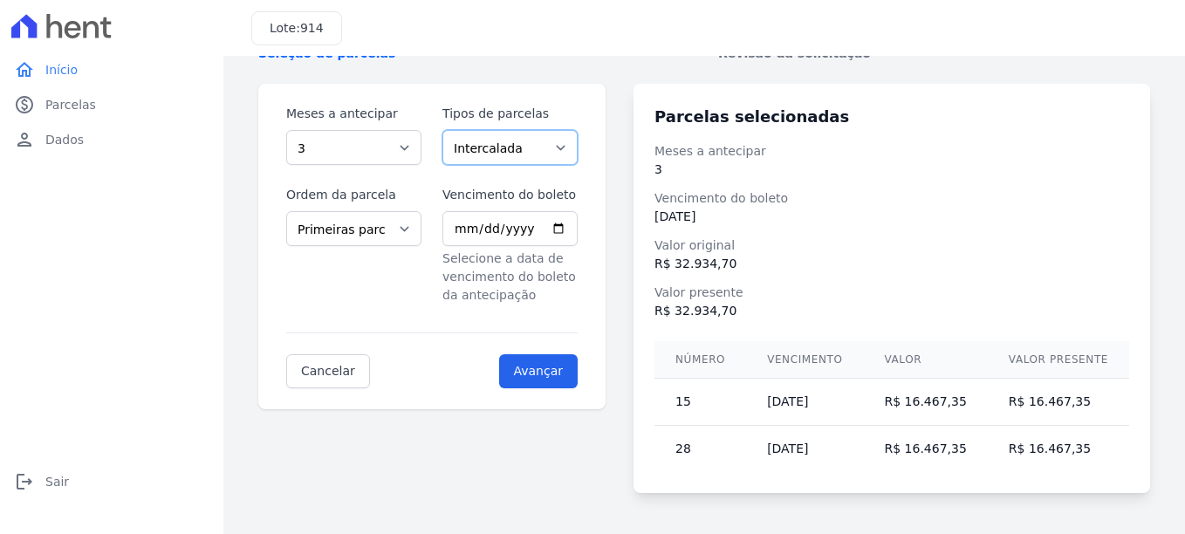
scroll to position [134, 0]
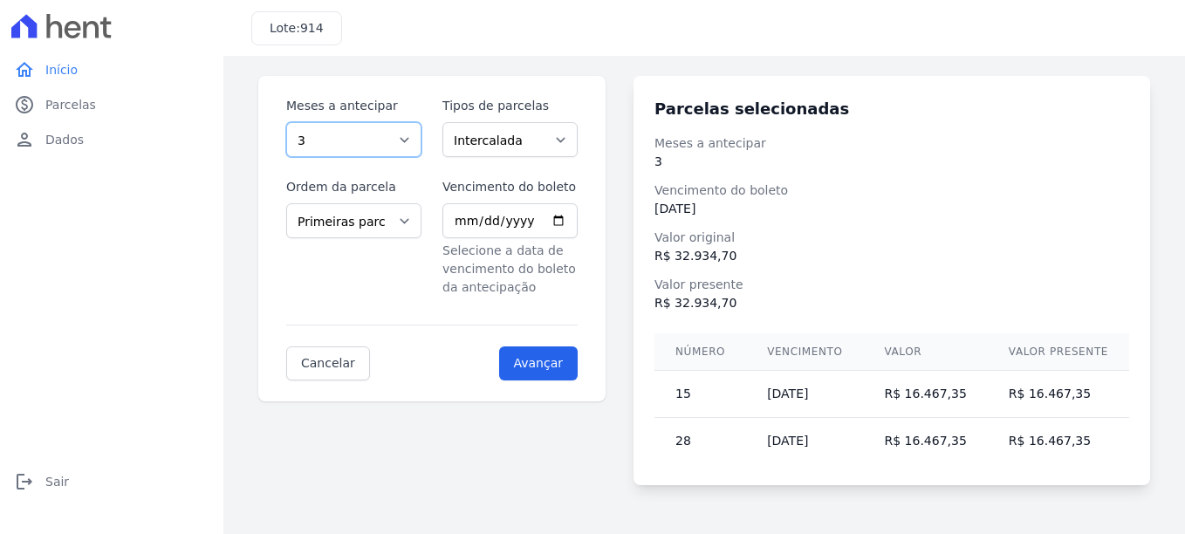
click at [412, 140] on select "1 2 3 4 5 6 7 8 9 10 11 12 13 14 15 16 17 18 19 20 21 22 23" at bounding box center [353, 139] width 135 height 35
click at [286, 122] on select "1 2 3 4 5 6 7 8 9 10 11 12 13 14 15 16 17 18 19 20 21 22 23" at bounding box center [353, 139] width 135 height 35
click at [570, 142] on select "Parcela Normal Intercalada Financiamento CEF" at bounding box center [509, 139] width 135 height 35
select select "standard"
click at [449, 122] on select "Parcela Normal Intercalada Financiamento CEF" at bounding box center [509, 139] width 135 height 35
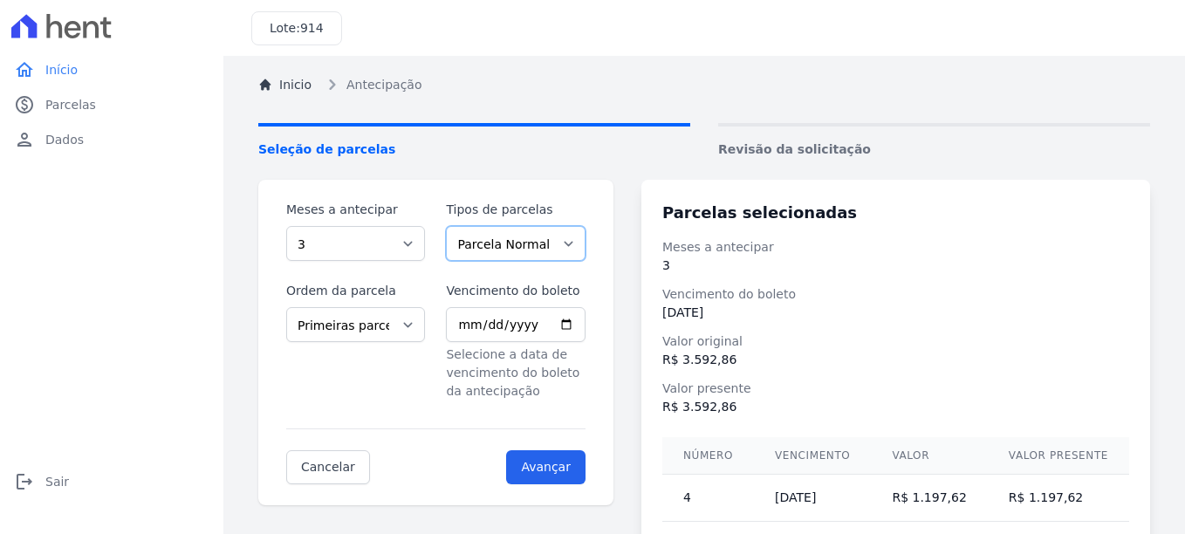
scroll to position [7, 0]
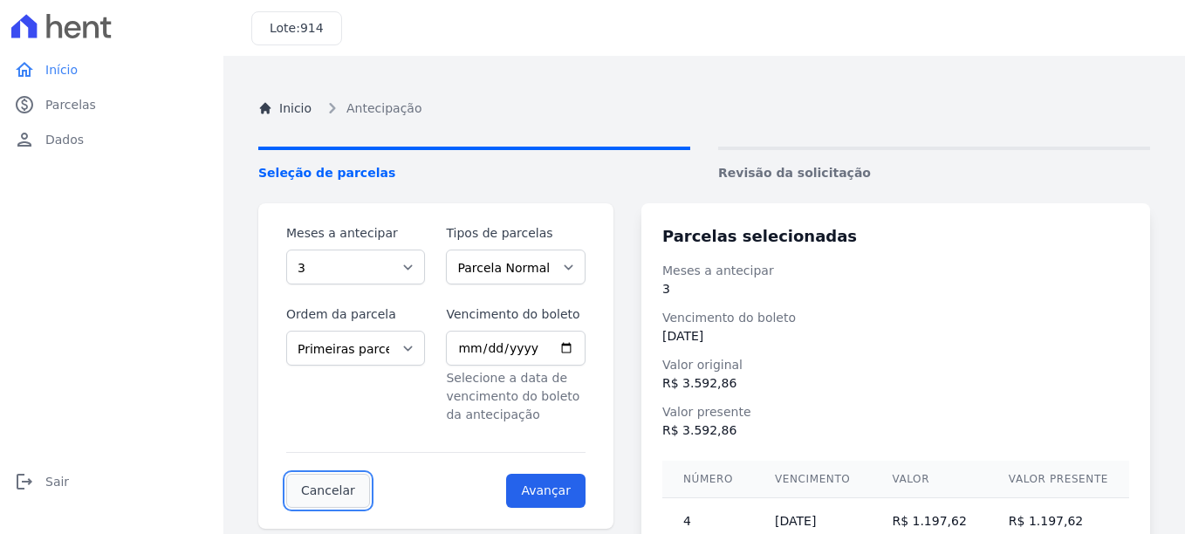
click at [335, 490] on link "Cancelar" at bounding box center [328, 491] width 84 height 34
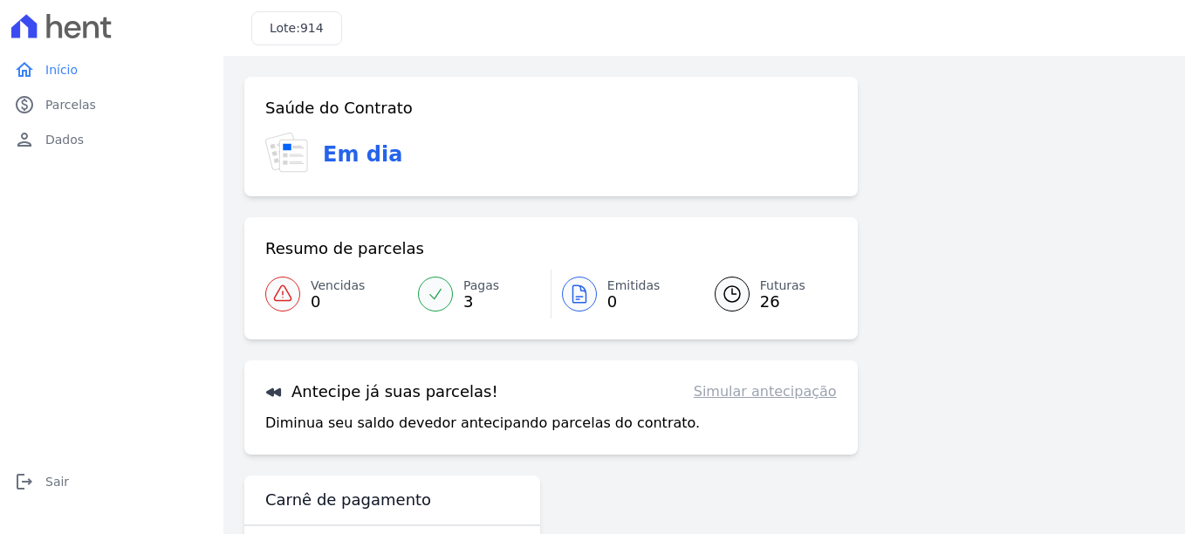
scroll to position [65, 0]
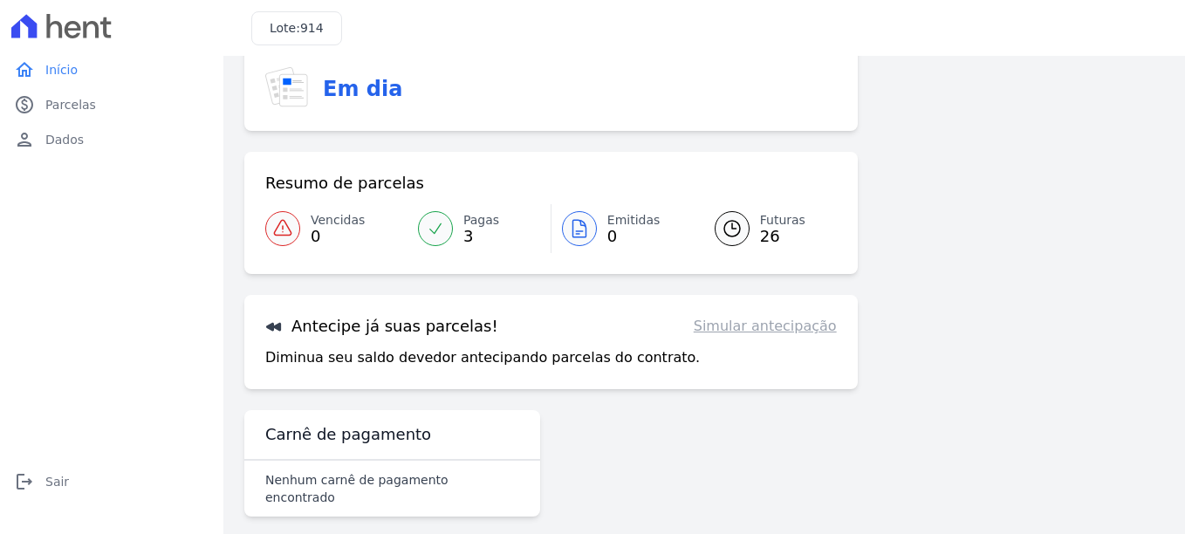
click at [753, 331] on link "Simular antecipação" at bounding box center [765, 326] width 143 height 21
select select "standard"
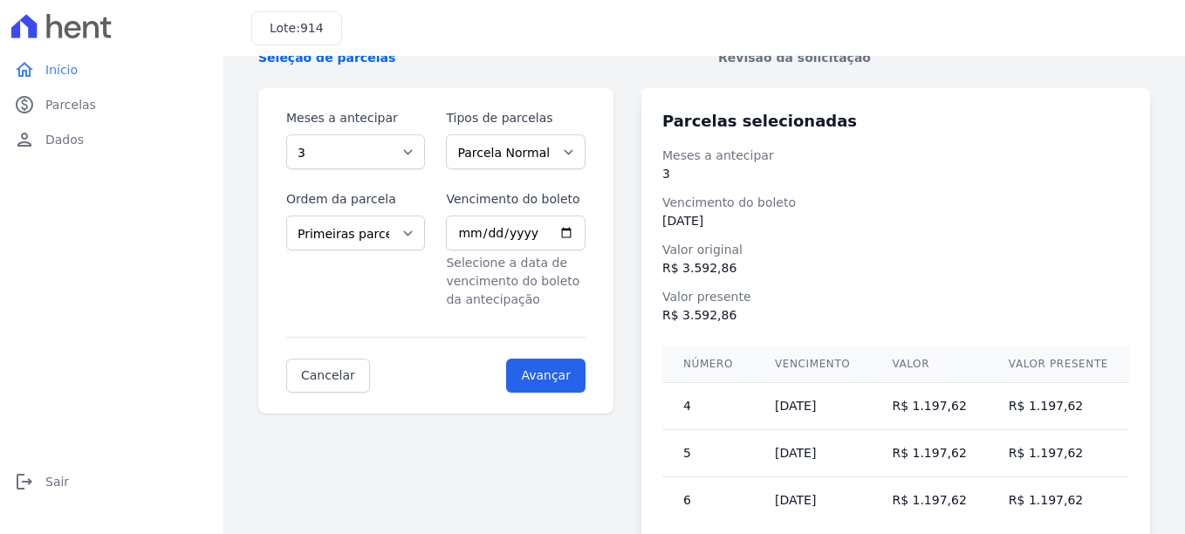
scroll to position [94, 0]
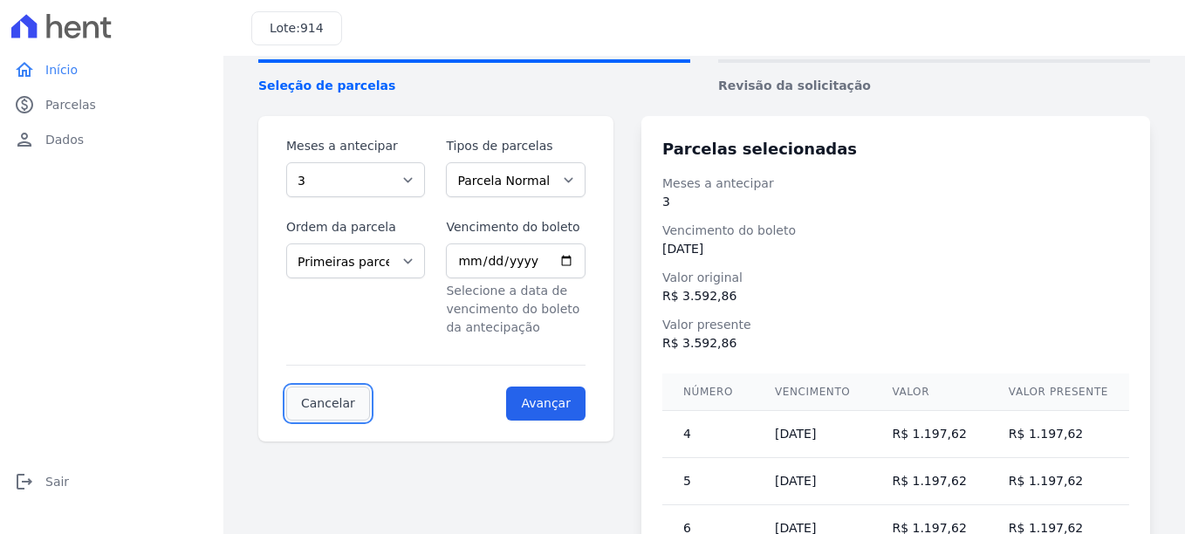
click at [339, 401] on link "Cancelar" at bounding box center [328, 404] width 84 height 34
